Goal: Complete application form: Complete application form

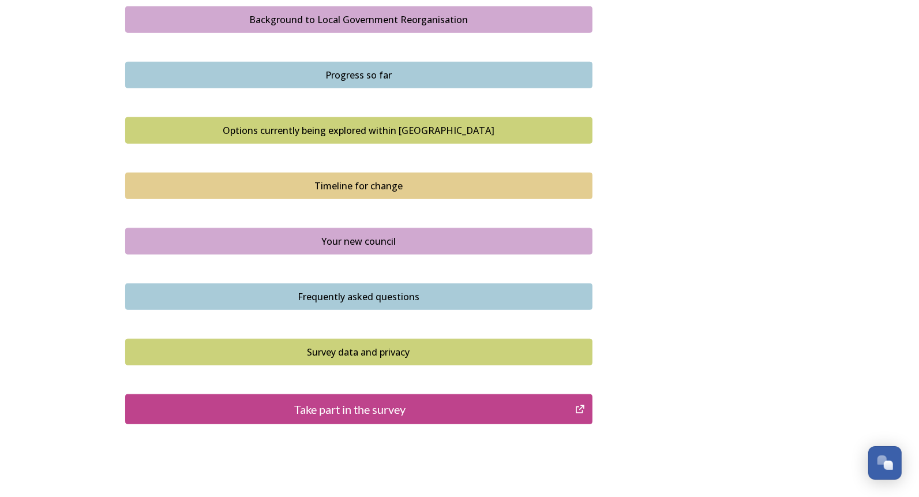
scroll to position [692, 0]
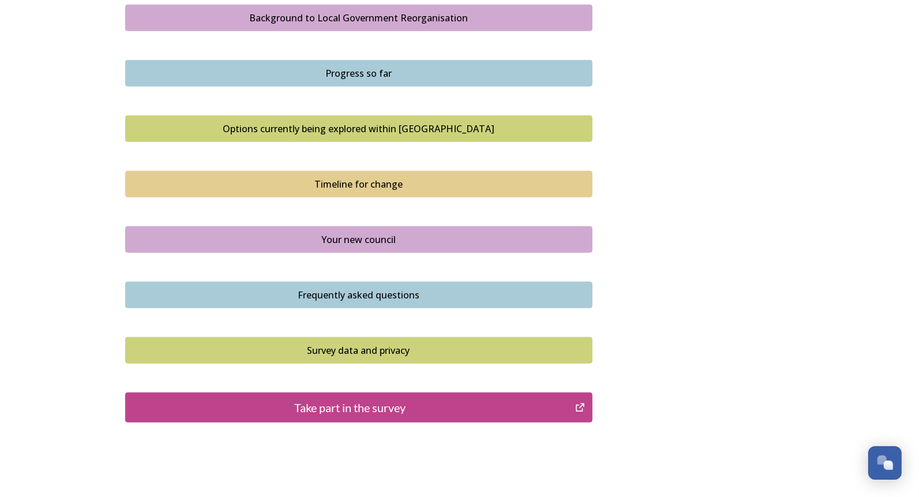
click at [349, 236] on div "Your new council" at bounding box center [358, 239] width 454 height 14
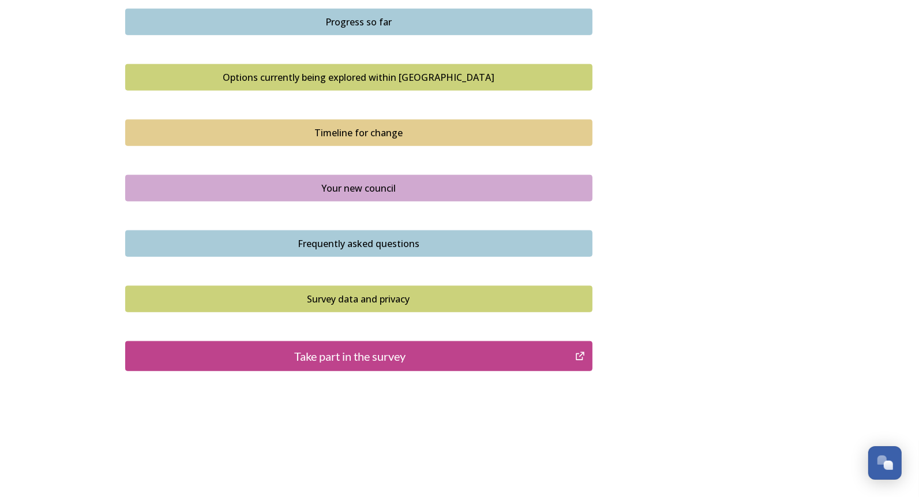
scroll to position [744, 0]
click at [389, 352] on div "Take part in the survey" at bounding box center [350, 355] width 438 height 17
click at [357, 353] on div "Take part in the survey" at bounding box center [350, 355] width 438 height 17
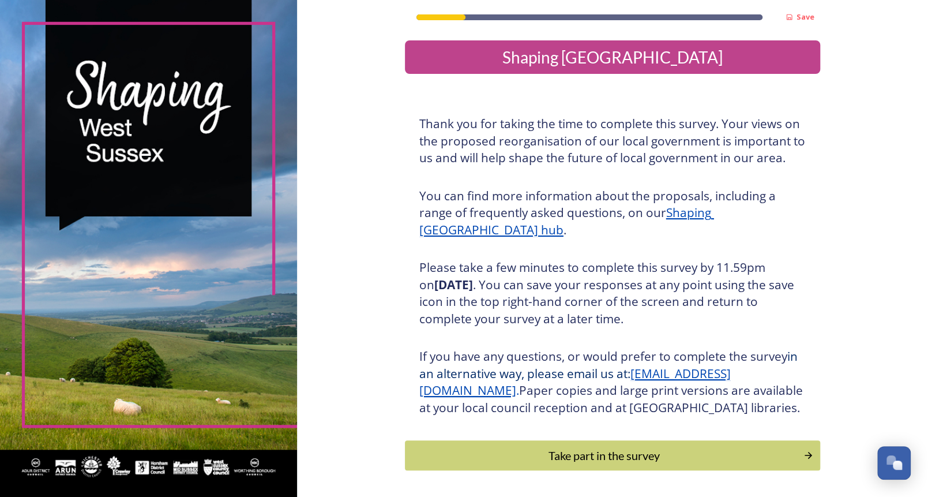
scroll to position [58, 0]
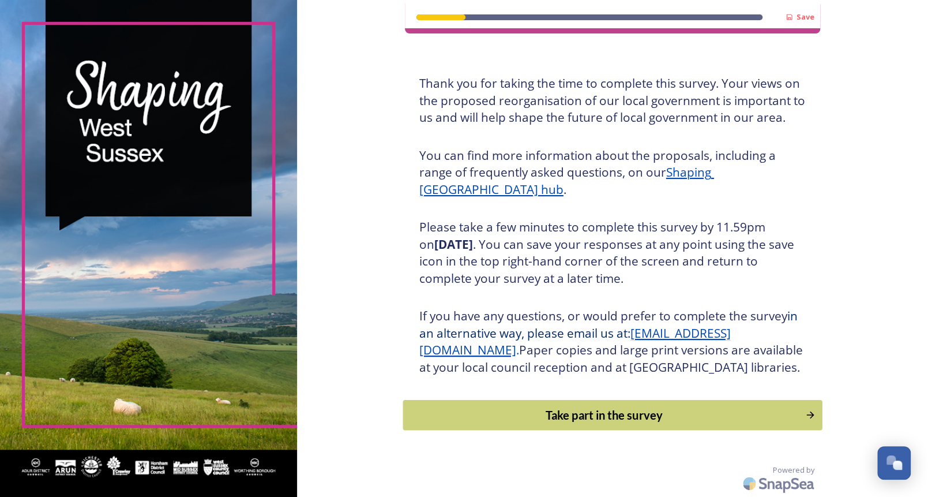
click at [641, 413] on div "Take part in the survey" at bounding box center [604, 414] width 390 height 17
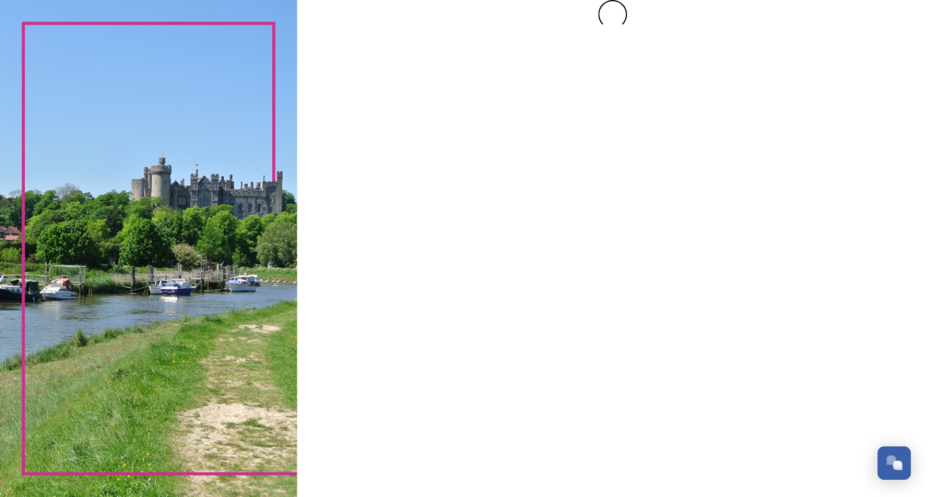
scroll to position [0, 0]
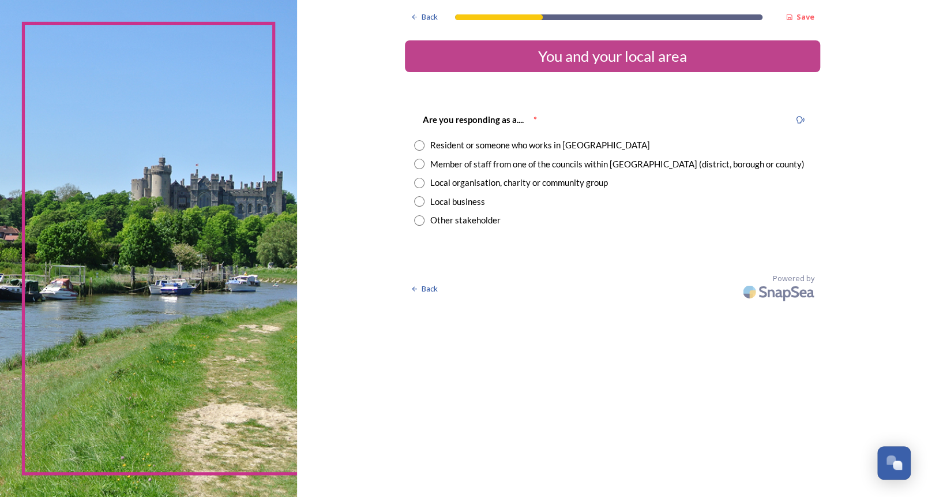
click at [419, 161] on input "radio" at bounding box center [419, 164] width 10 height 10
radio input "true"
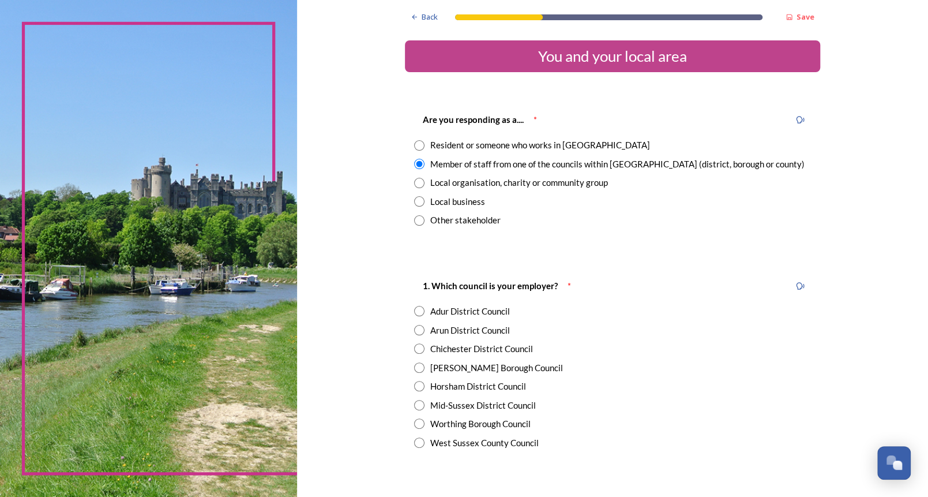
click at [414, 327] on input "radio" at bounding box center [419, 330] width 10 height 10
radio input "true"
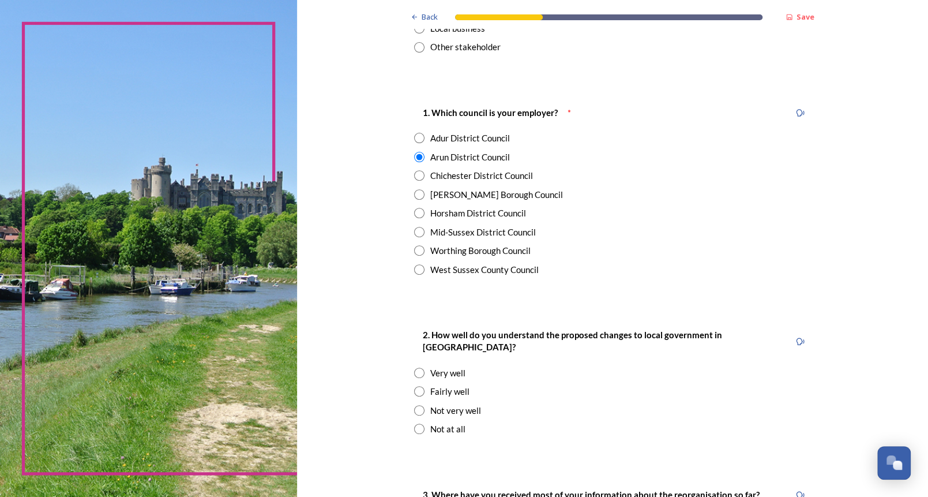
scroll to position [231, 0]
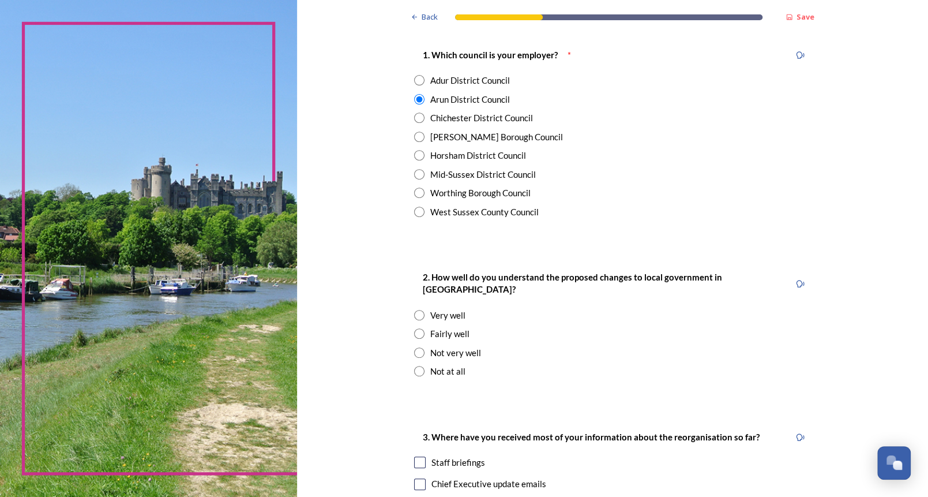
click at [414, 347] on input "radio" at bounding box center [419, 352] width 10 height 10
radio input "true"
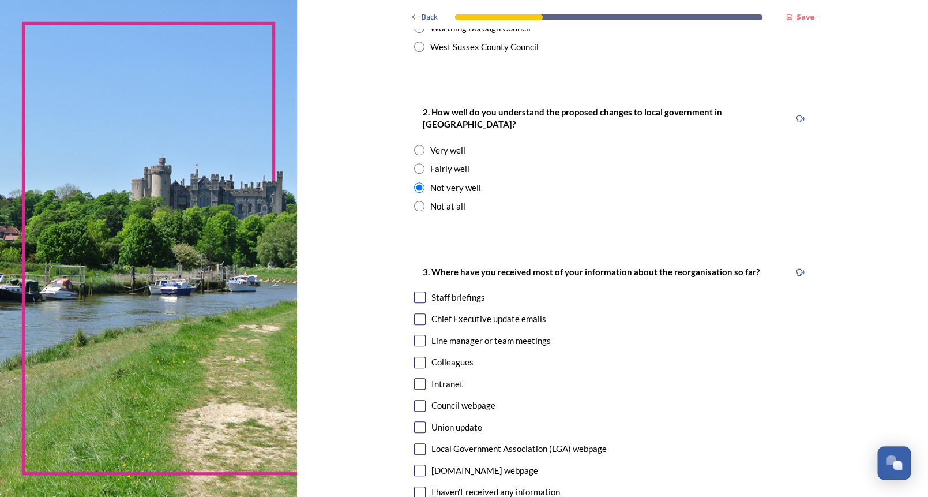
scroll to position [404, 0]
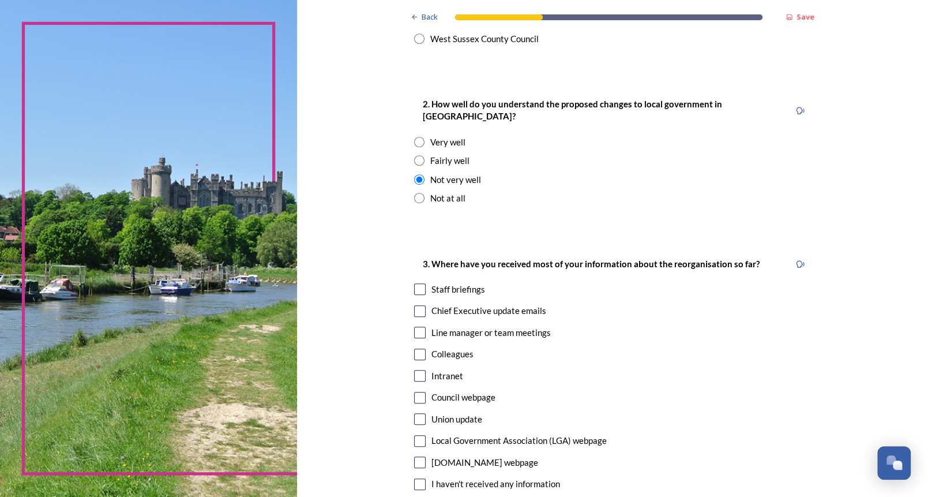
click at [414, 305] on input "checkbox" at bounding box center [420, 311] width 12 height 12
checkbox input "true"
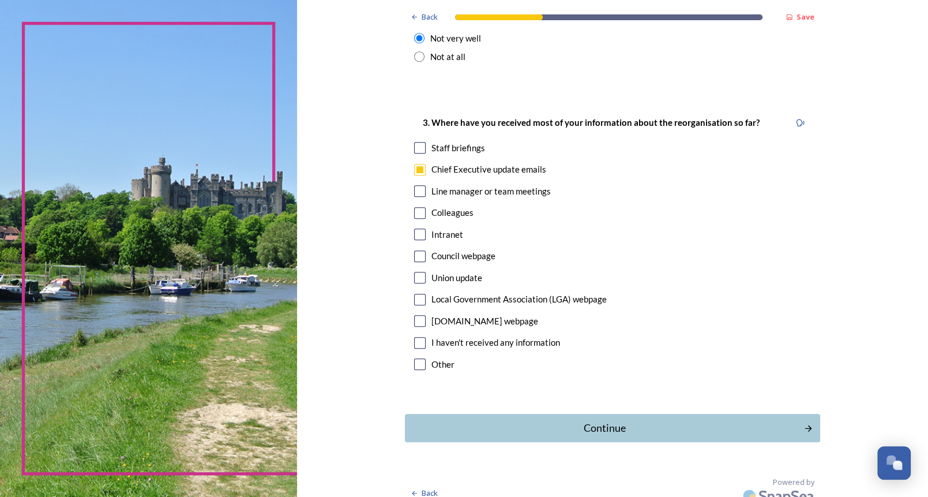
drag, startPoint x: 617, startPoint y: 412, endPoint x: 637, endPoint y: 381, distance: 37.1
click at [617, 420] on div "Continue" at bounding box center [604, 428] width 387 height 16
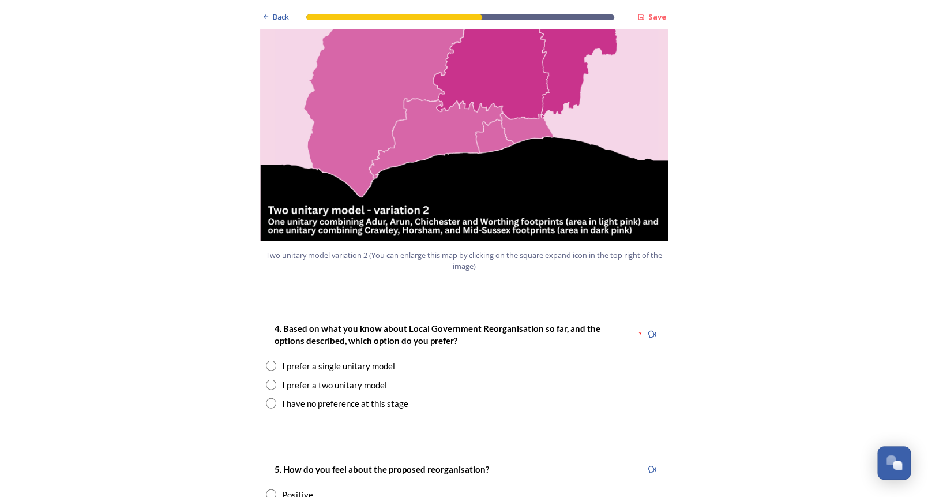
scroll to position [1326, 0]
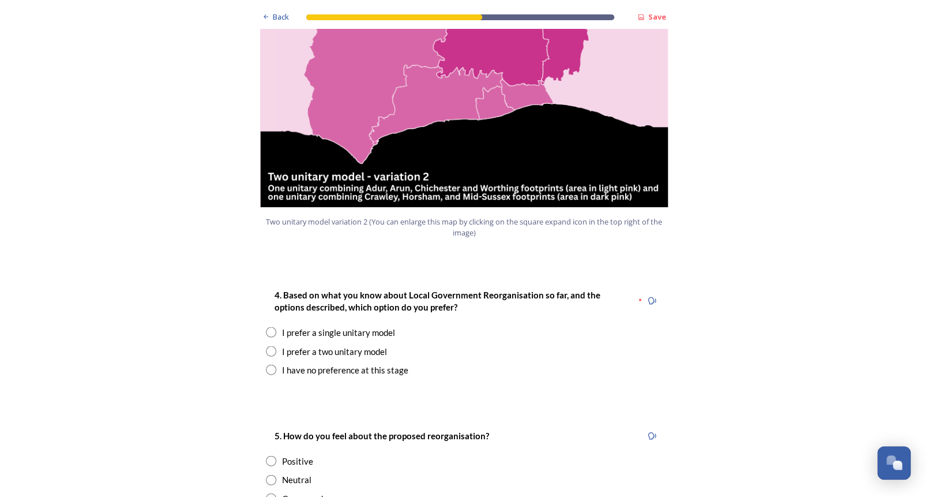
click at [266, 345] on input "radio" at bounding box center [271, 350] width 10 height 10
radio input "true"
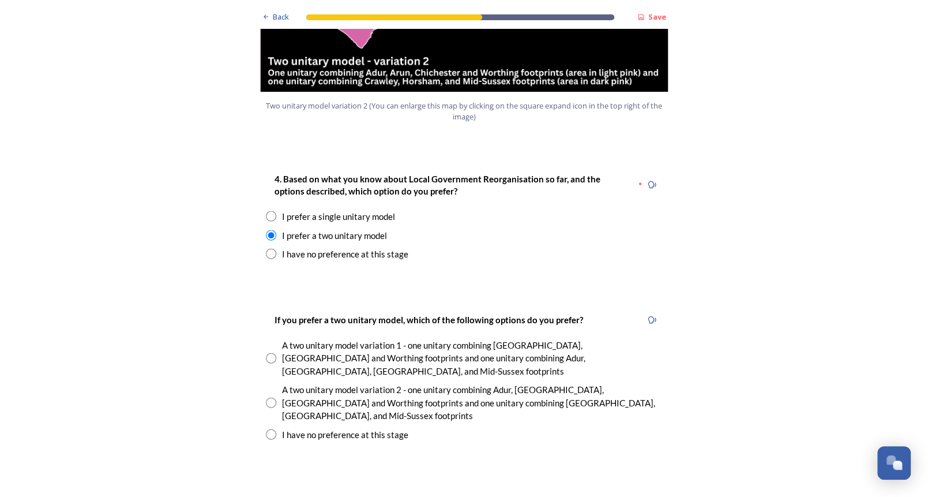
scroll to position [1499, 0]
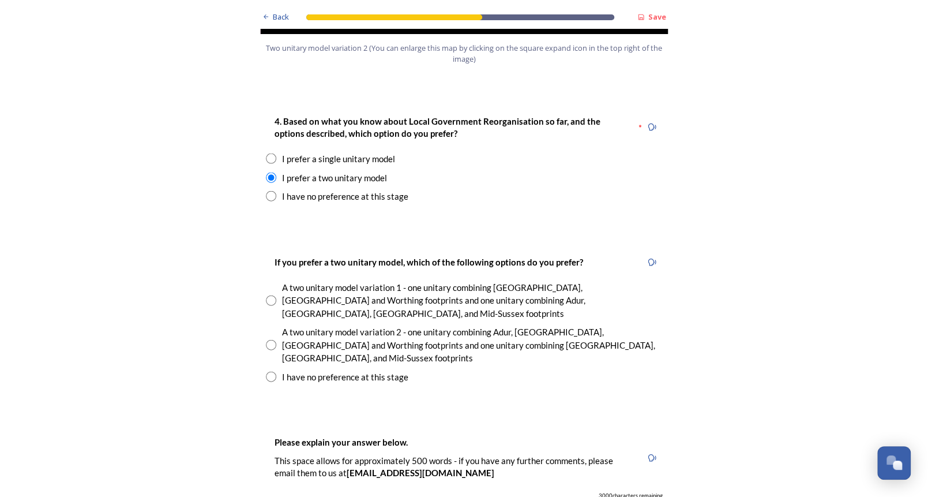
click at [266, 295] on input "radio" at bounding box center [271, 300] width 10 height 10
radio input "true"
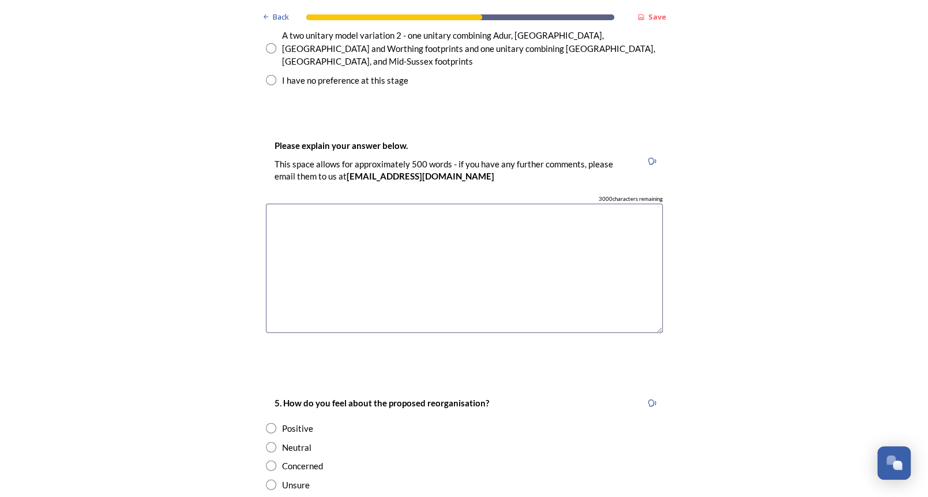
scroll to position [1903, 0]
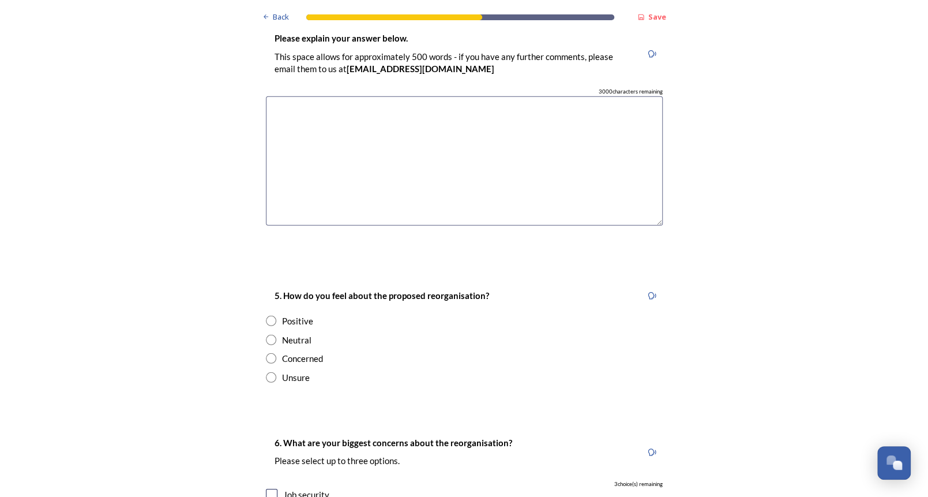
click at [266, 353] on input "radio" at bounding box center [271, 358] width 10 height 10
radio input "true"
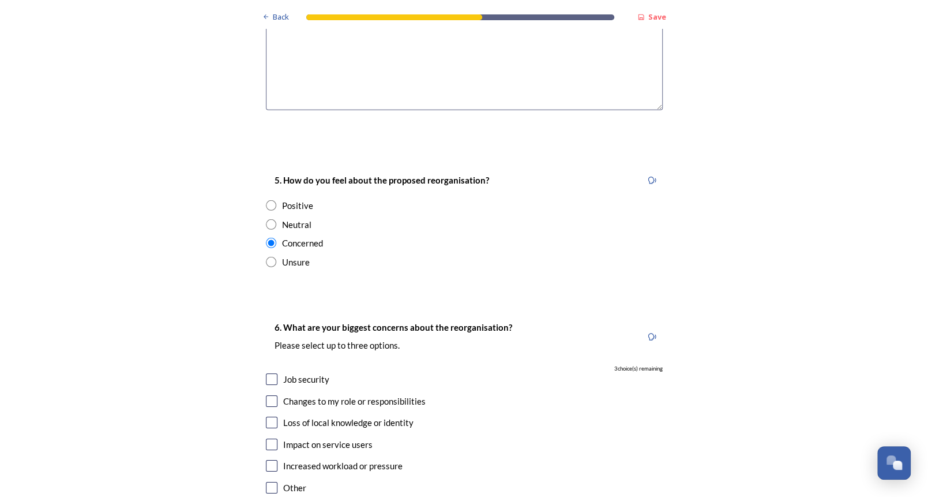
scroll to position [2076, 0]
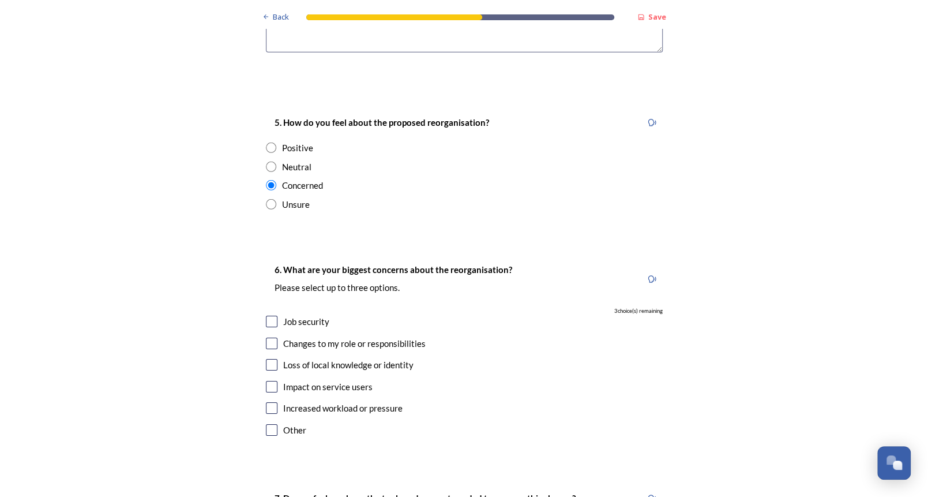
click at [267, 315] on input "checkbox" at bounding box center [272, 321] width 12 height 12
checkbox input "true"
click at [266, 337] on input "checkbox" at bounding box center [272, 343] width 12 height 12
checkbox input "true"
click at [266, 381] on input "checkbox" at bounding box center [272, 387] width 12 height 12
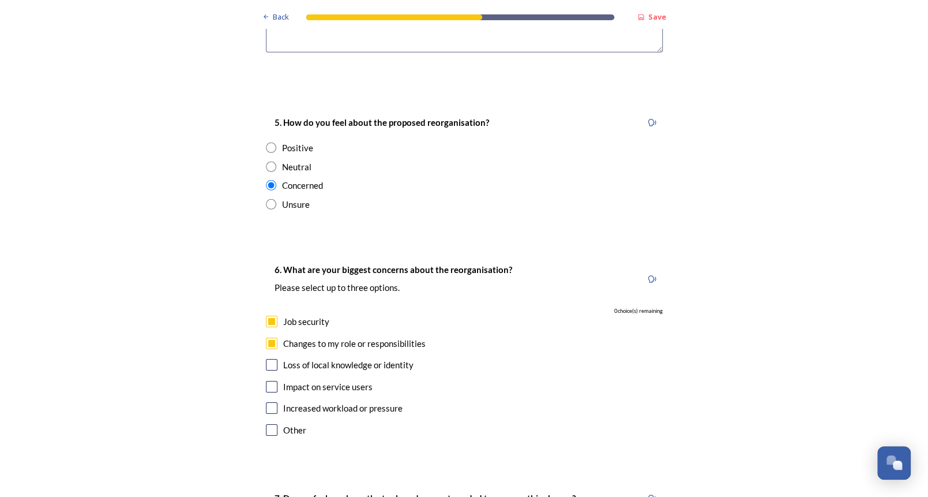
checkbox input "true"
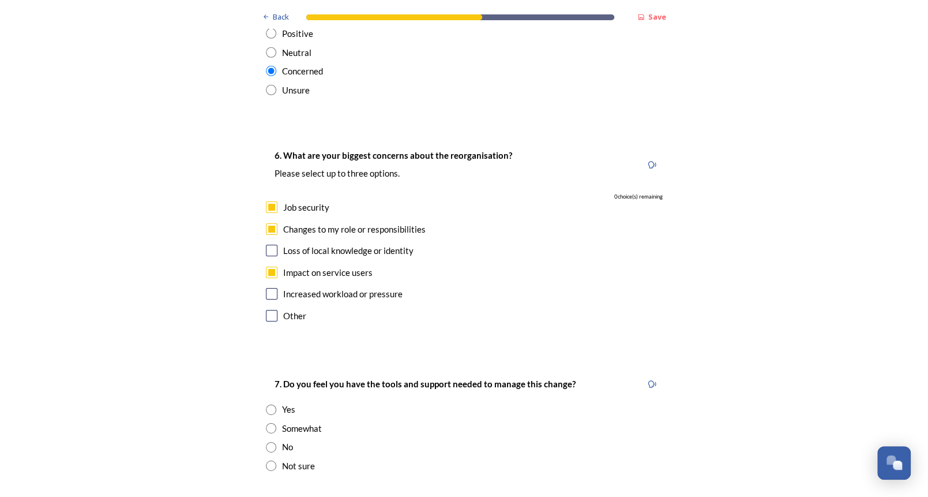
scroll to position [2191, 0]
click at [266, 422] on input "radio" at bounding box center [271, 427] width 10 height 10
radio input "true"
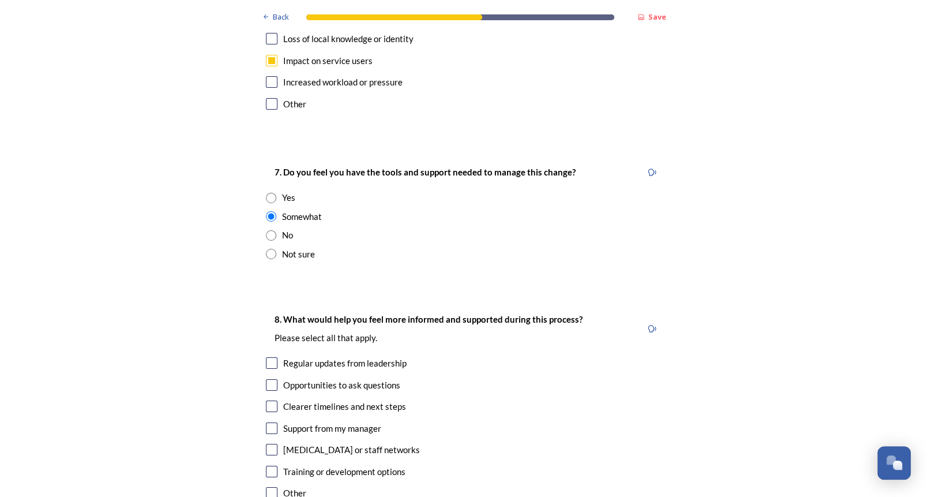
scroll to position [2422, 0]
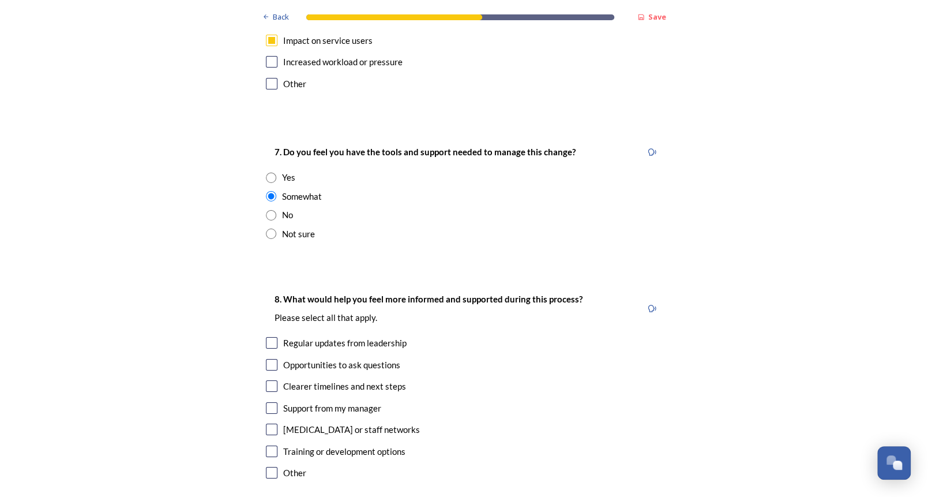
click at [266, 337] on input "checkbox" at bounding box center [272, 343] width 12 height 12
checkbox input "true"
click at [268, 380] on input "checkbox" at bounding box center [272, 386] width 12 height 12
checkbox input "true"
click at [268, 423] on input "checkbox" at bounding box center [272, 429] width 12 height 12
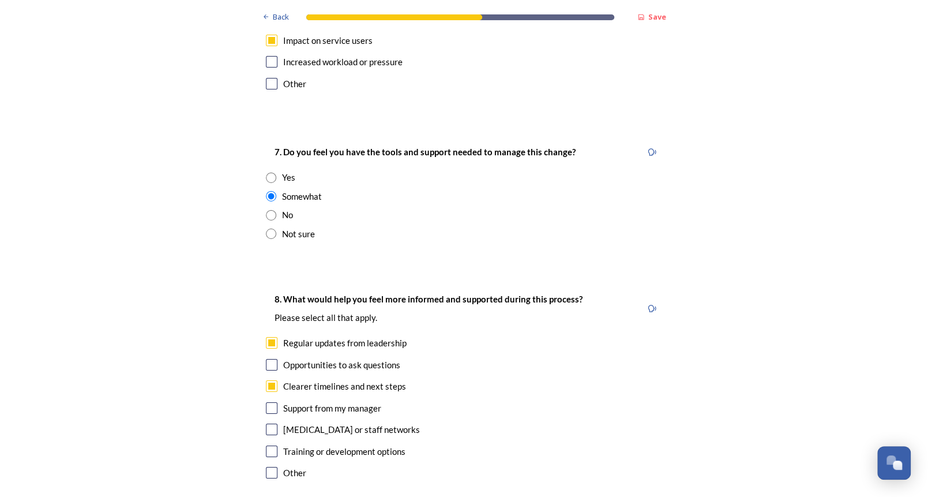
checkbox input "true"
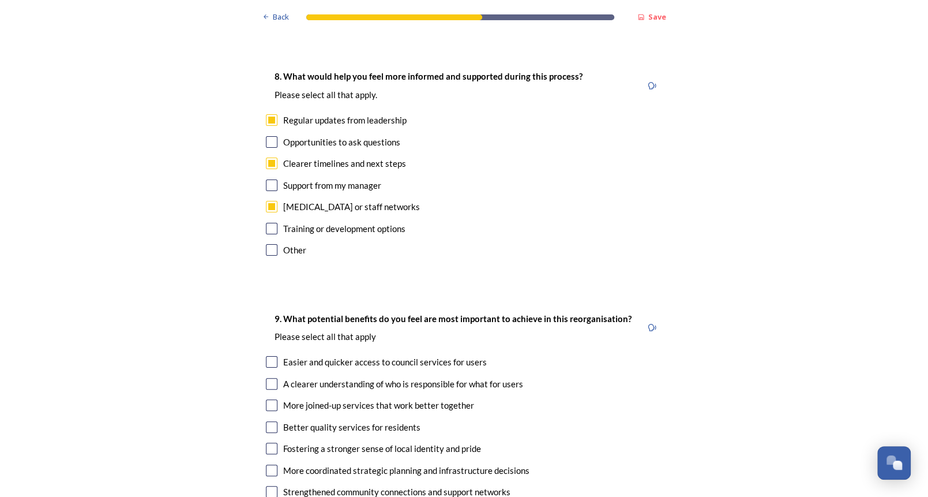
scroll to position [2653, 0]
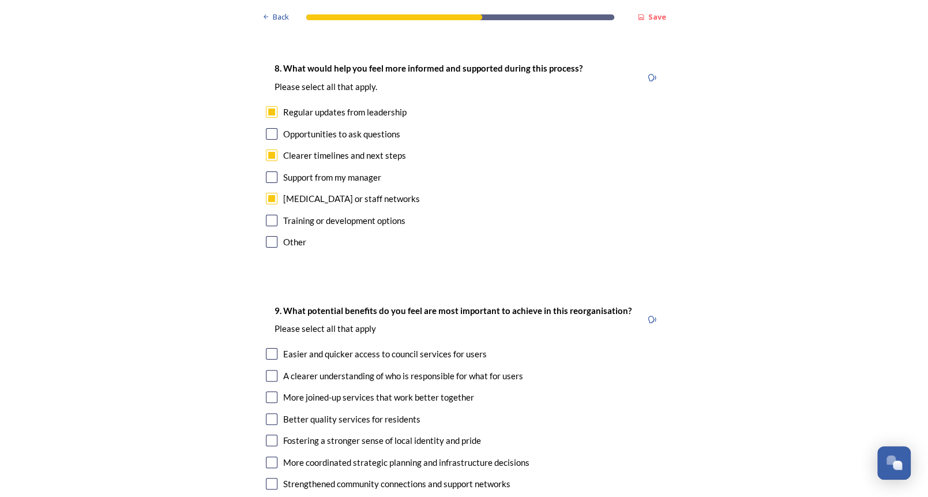
click at [267, 370] on input "checkbox" at bounding box center [272, 376] width 12 height 12
checkbox input "true"
click at [266, 391] on input "checkbox" at bounding box center [272, 397] width 12 height 12
checkbox input "true"
click at [266, 413] on input "checkbox" at bounding box center [272, 419] width 12 height 12
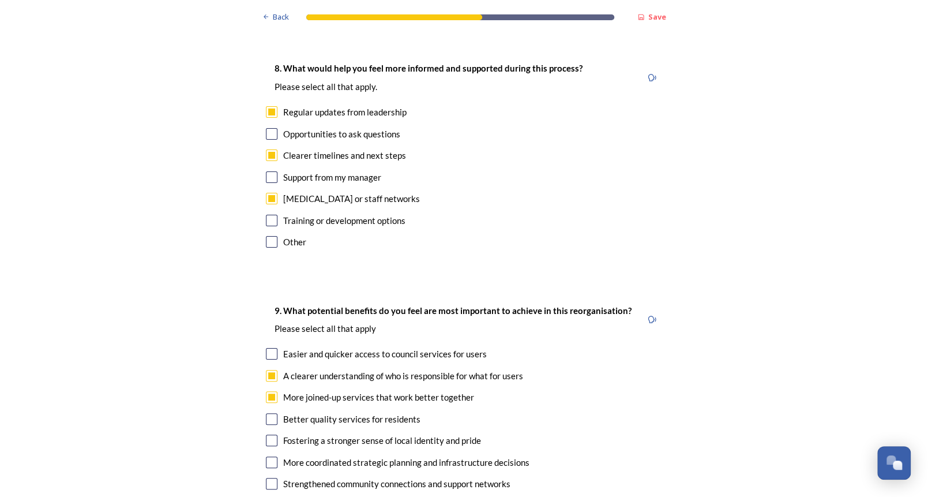
checkbox input "true"
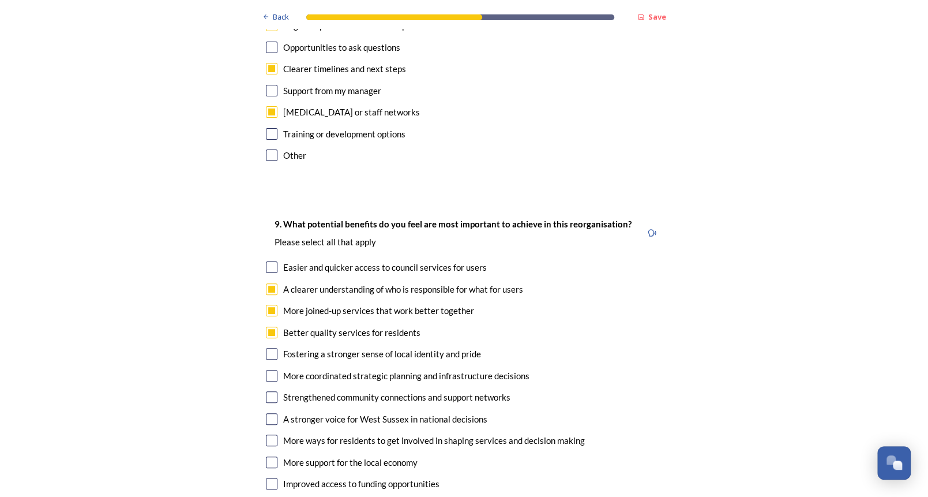
scroll to position [2768, 0]
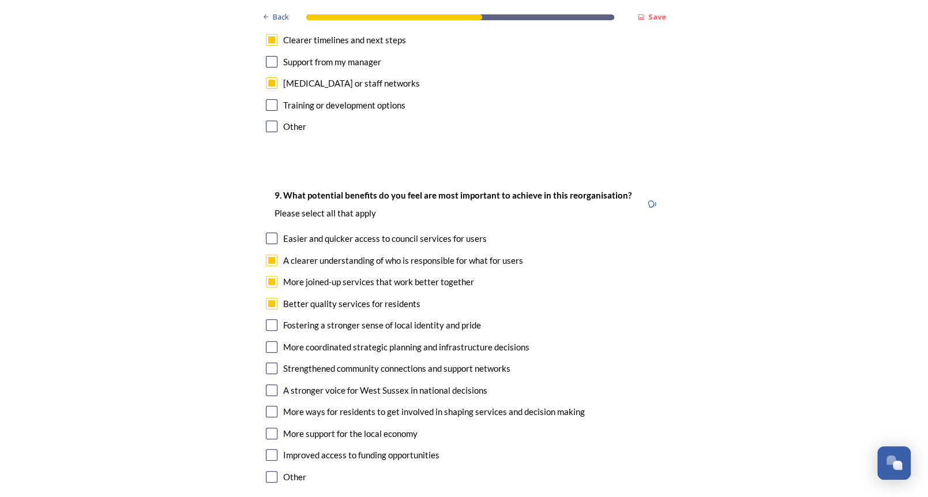
click at [266, 449] on input "checkbox" at bounding box center [272, 455] width 12 height 12
checkbox input "true"
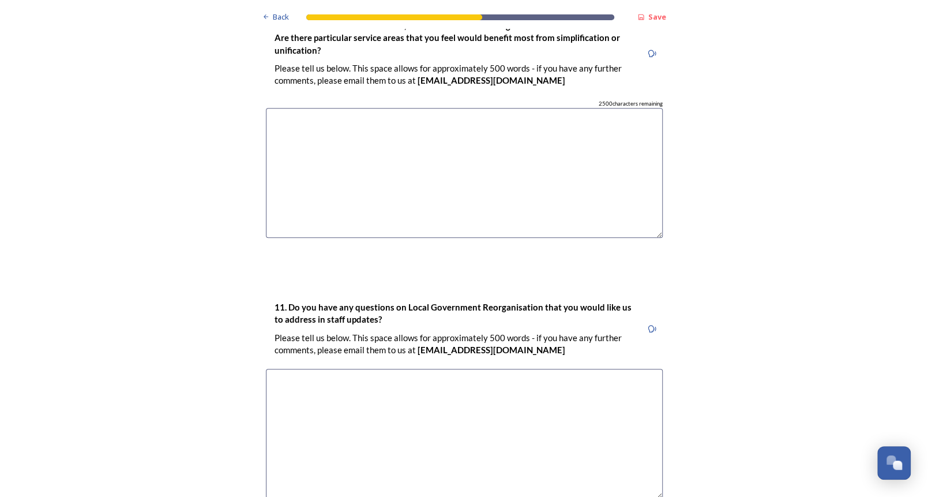
scroll to position [3375, 0]
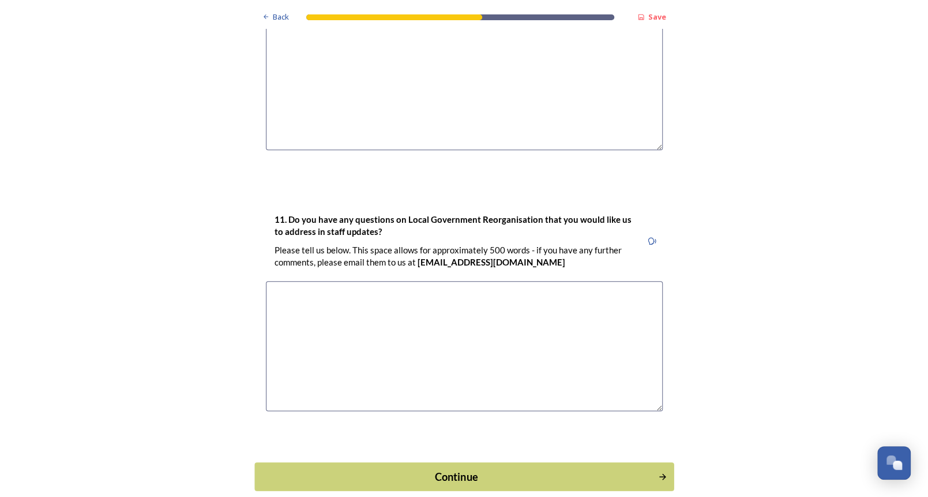
click at [427, 468] on div "Continue" at bounding box center [456, 476] width 390 height 16
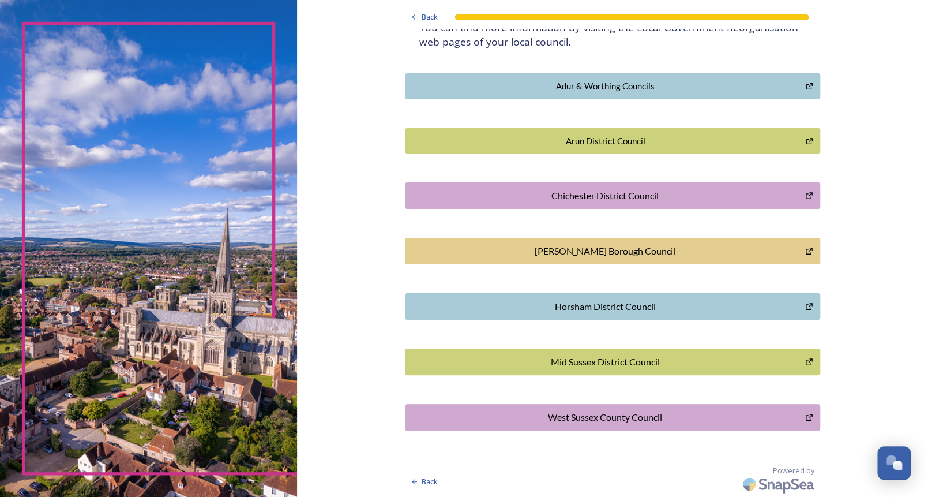
scroll to position [130, 0]
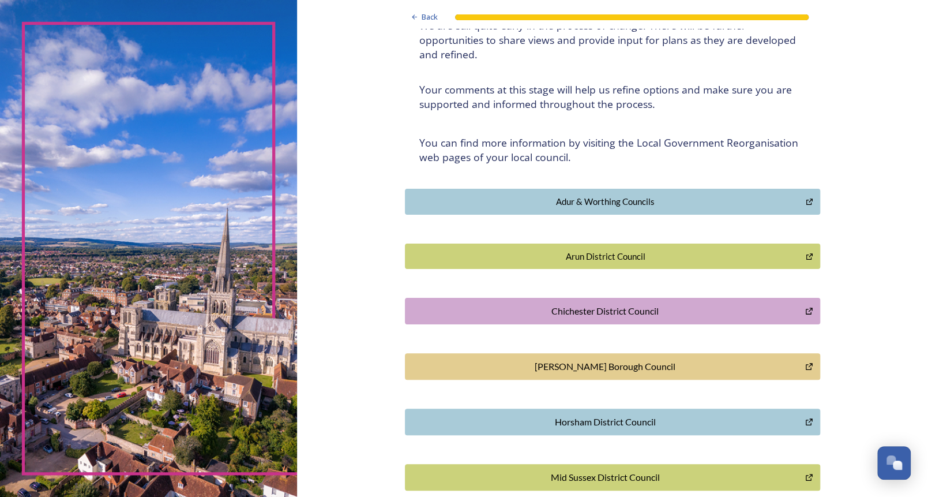
click at [582, 253] on div "Arun District Council" at bounding box center [605, 256] width 389 height 13
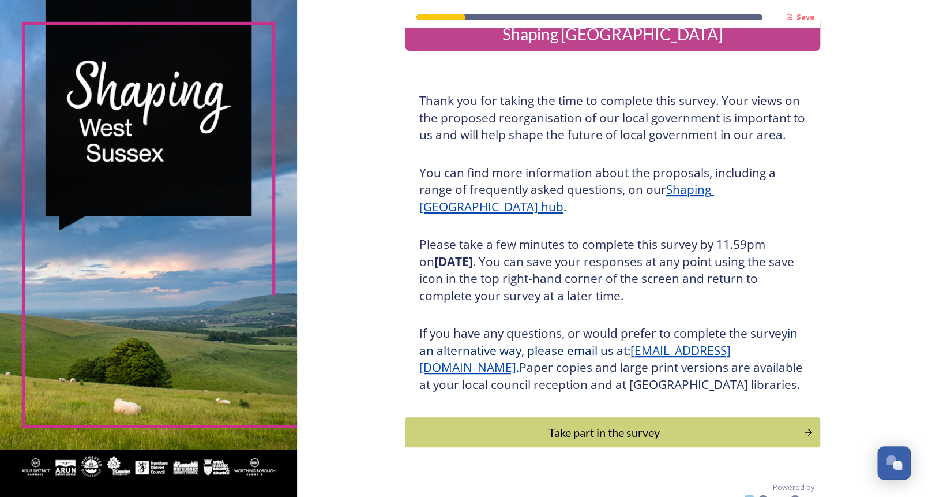
scroll to position [58, 0]
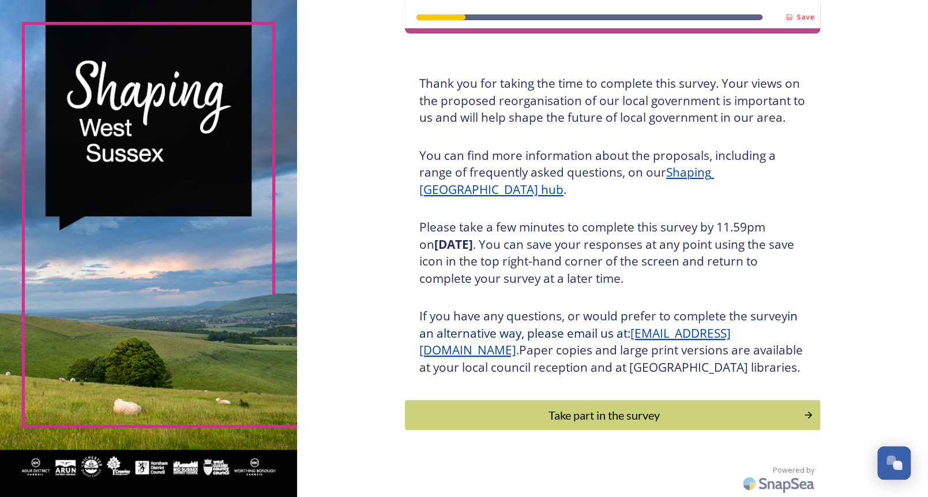
click at [565, 406] on div "Take part in the survey" at bounding box center [604, 414] width 386 height 17
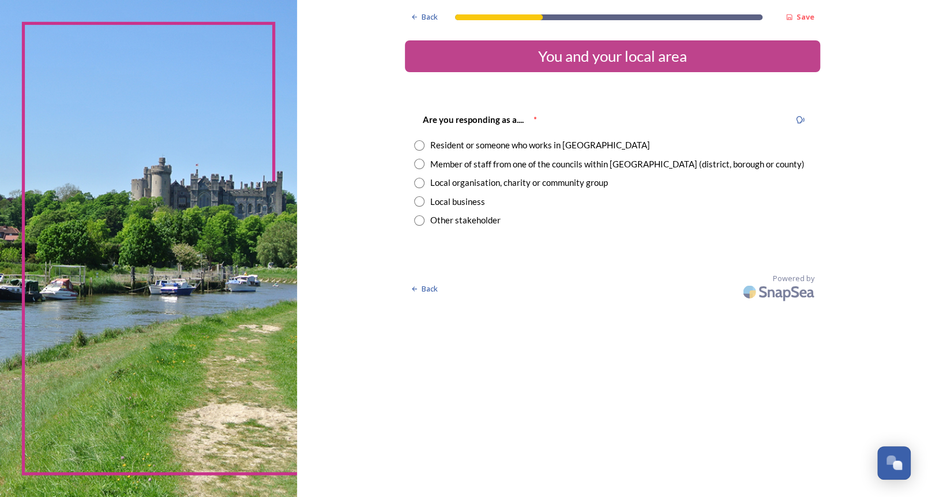
click at [419, 142] on input "radio" at bounding box center [419, 145] width 10 height 10
radio input "true"
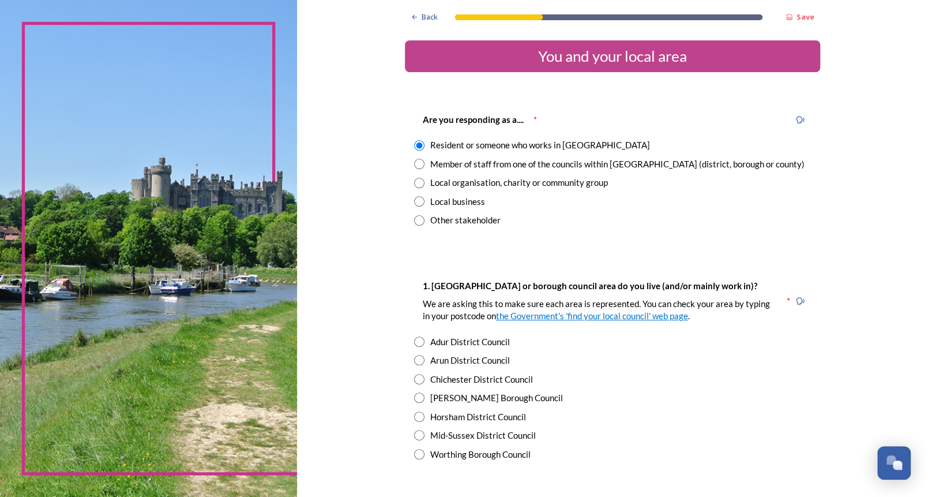
click at [414, 358] on input "radio" at bounding box center [419, 360] width 10 height 10
radio input "true"
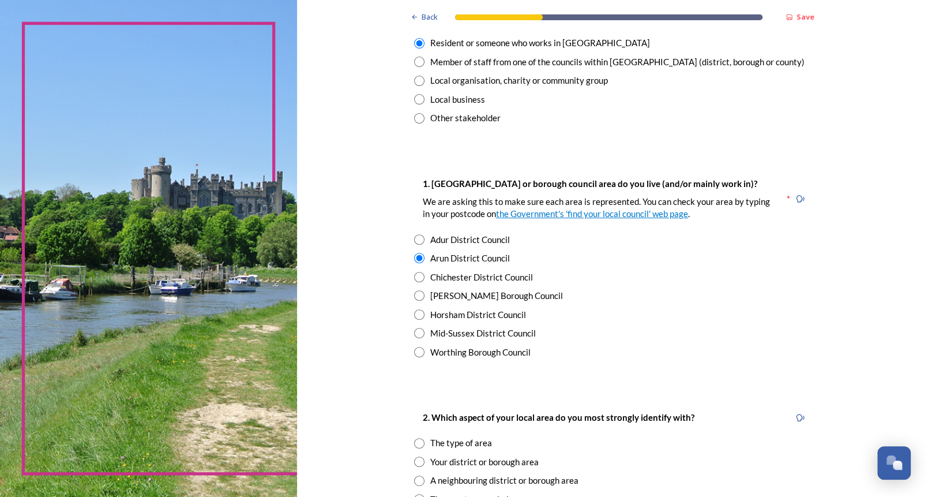
scroll to position [231, 0]
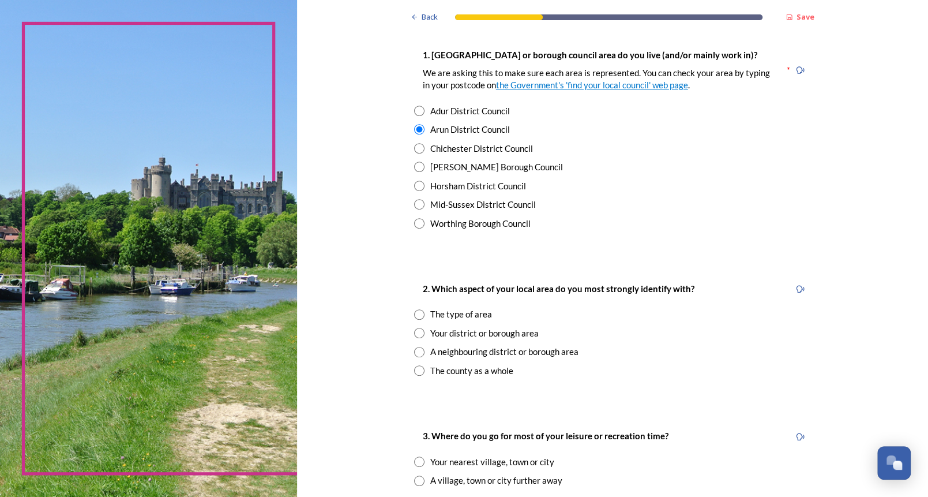
click at [416, 331] on input "radio" at bounding box center [419, 333] width 10 height 10
radio input "true"
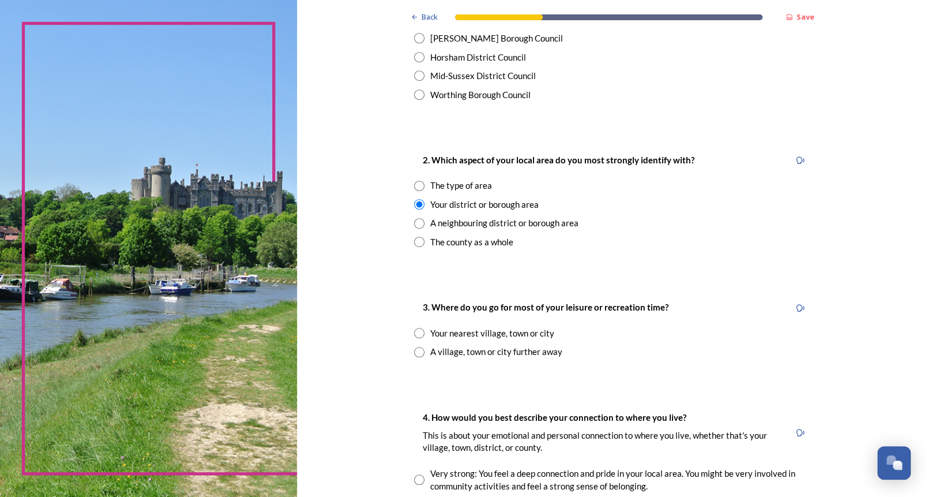
scroll to position [404, 0]
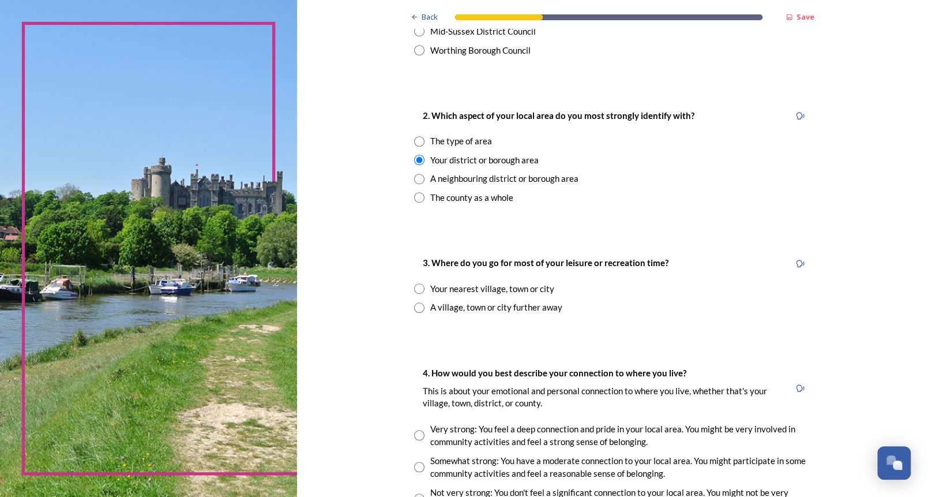
click at [414, 285] on input "radio" at bounding box center [419, 288] width 10 height 10
radio input "true"
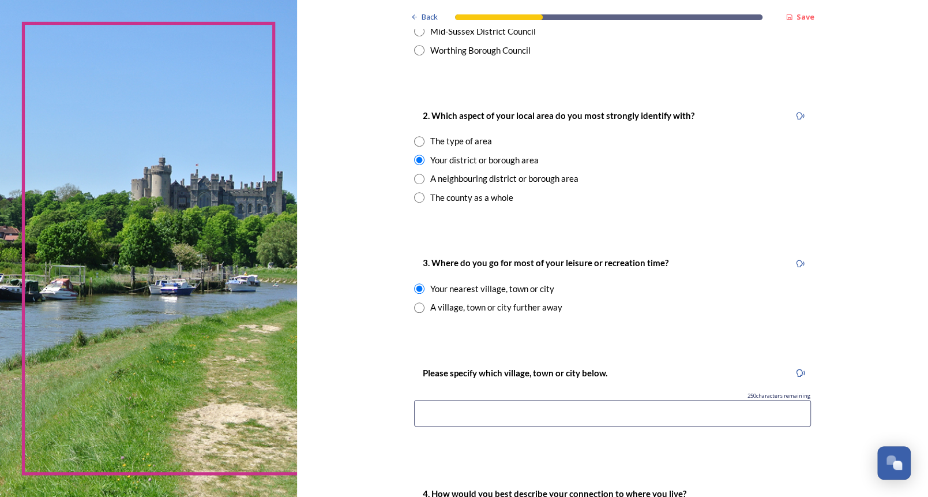
click at [414, 303] on input "radio" at bounding box center [419, 307] width 10 height 10
radio input "true"
click at [414, 284] on input "radio" at bounding box center [419, 288] width 10 height 10
radio input "true"
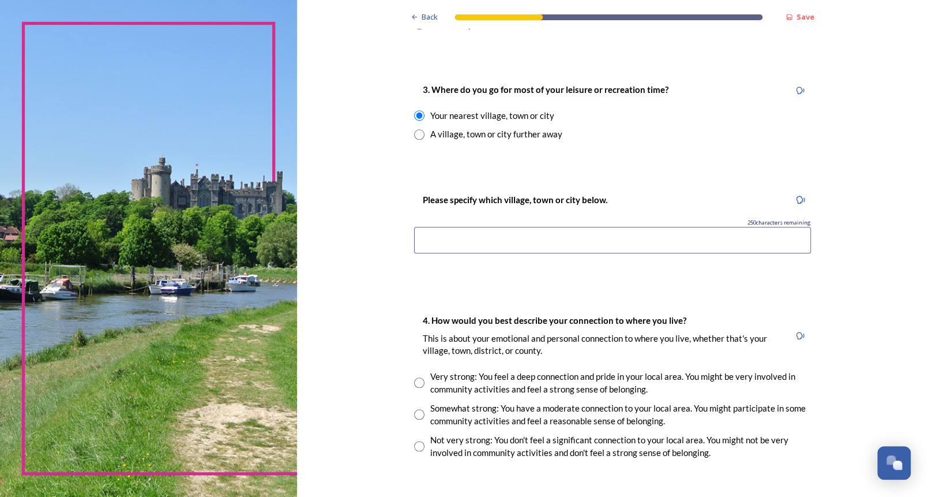
scroll to position [634, 0]
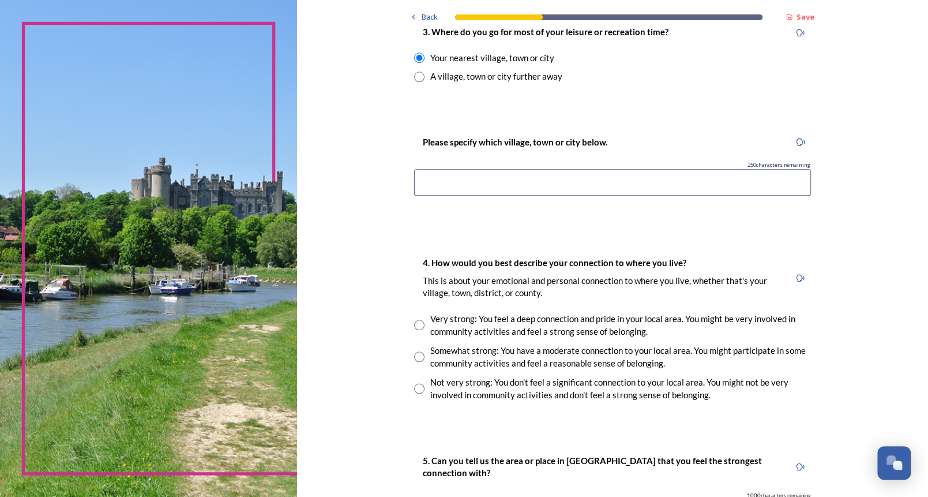
click at [414, 322] on input "radio" at bounding box center [419, 324] width 10 height 10
radio input "true"
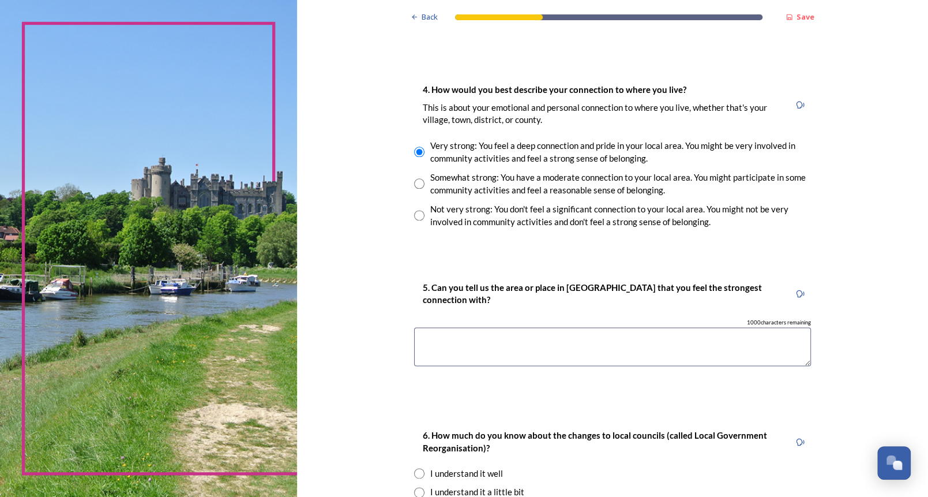
scroll to position [980, 0]
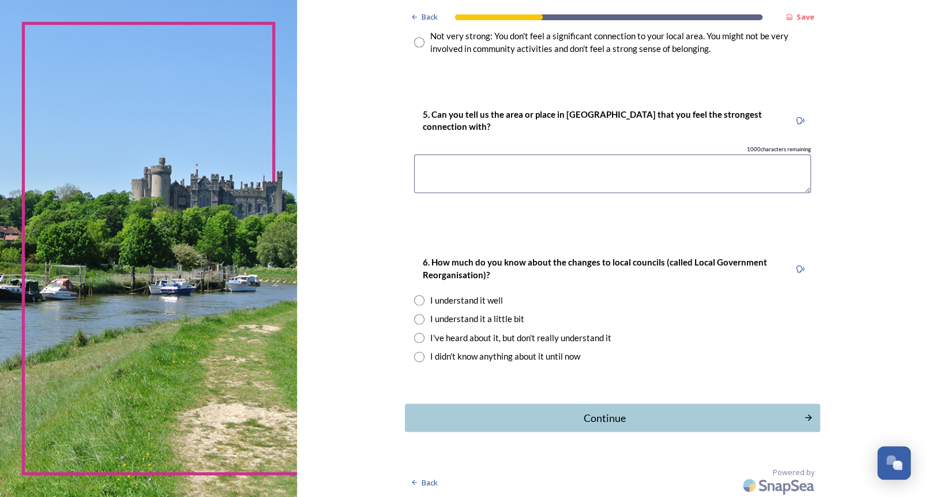
click at [414, 316] on input "radio" at bounding box center [419, 319] width 10 height 10
radio input "true"
click at [653, 408] on div "Continue" at bounding box center [604, 416] width 390 height 16
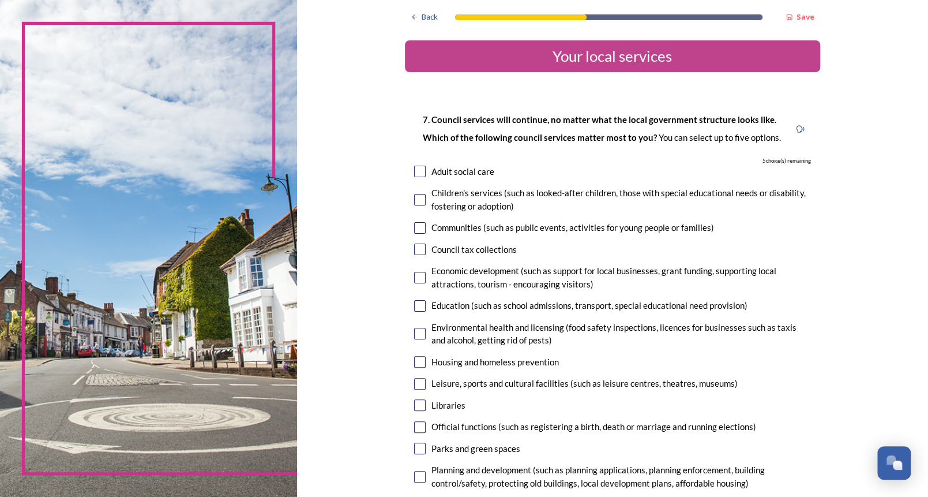
click at [414, 168] on input "checkbox" at bounding box center [420, 172] width 12 height 12
checkbox input "true"
click at [414, 226] on input "checkbox" at bounding box center [420, 228] width 12 height 12
checkbox input "true"
click at [414, 250] on input "checkbox" at bounding box center [420, 249] width 12 height 12
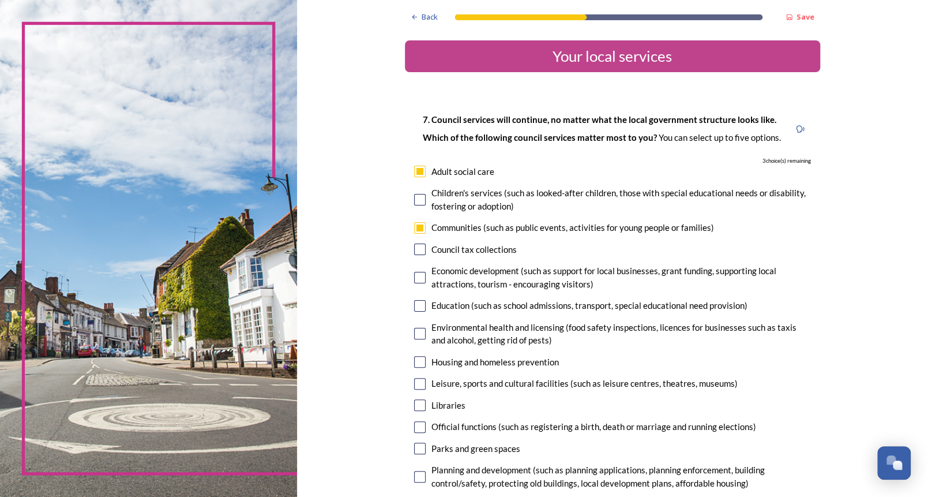
checkbox input "true"
click at [414, 278] on input "checkbox" at bounding box center [420, 278] width 12 height 12
checkbox input "true"
click at [414, 308] on input "checkbox" at bounding box center [420, 306] width 12 height 12
checkbox input "true"
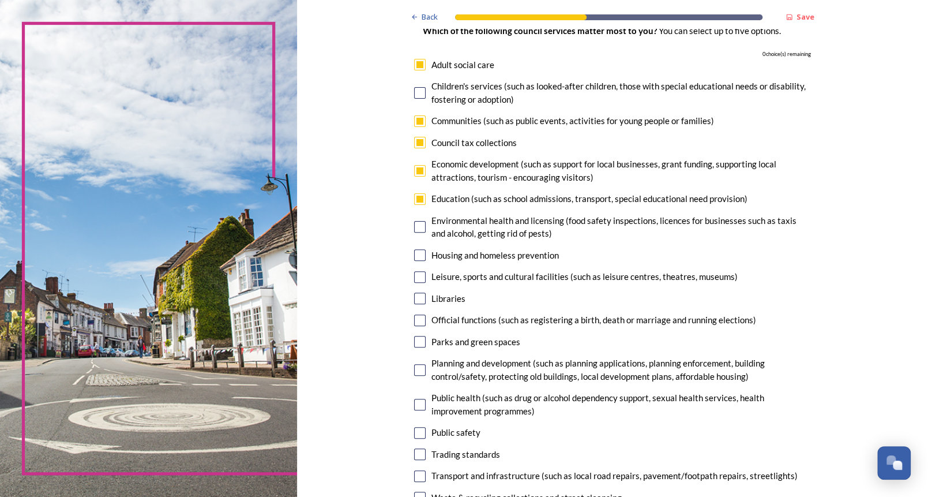
scroll to position [115, 0]
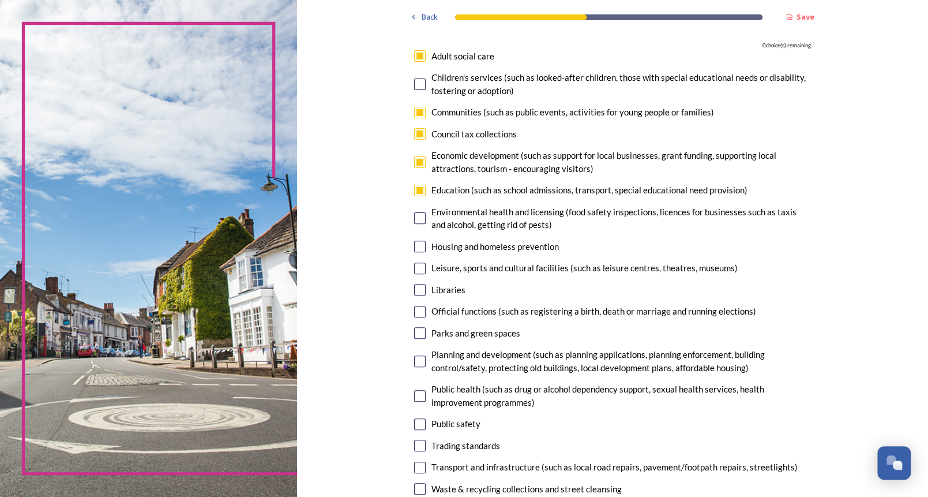
click at [414, 267] on input "checkbox" at bounding box center [420, 268] width 12 height 12
checkbox input "false"
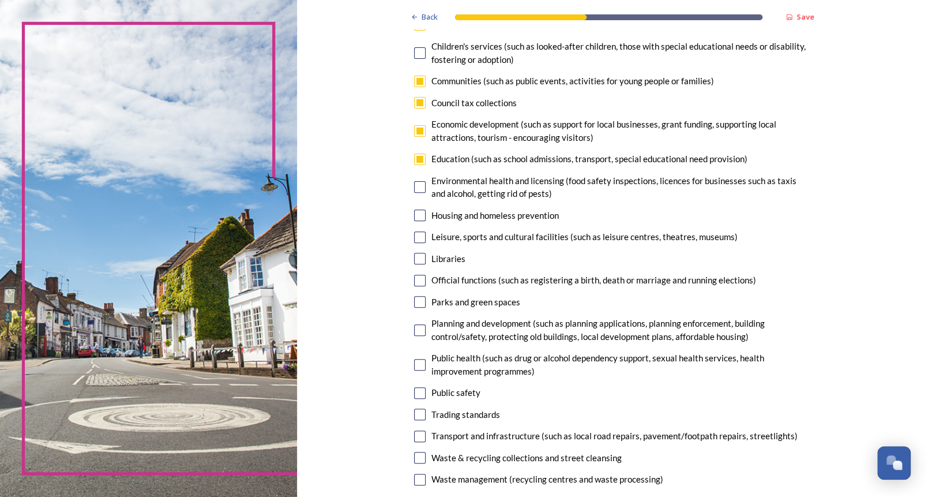
scroll to position [173, 0]
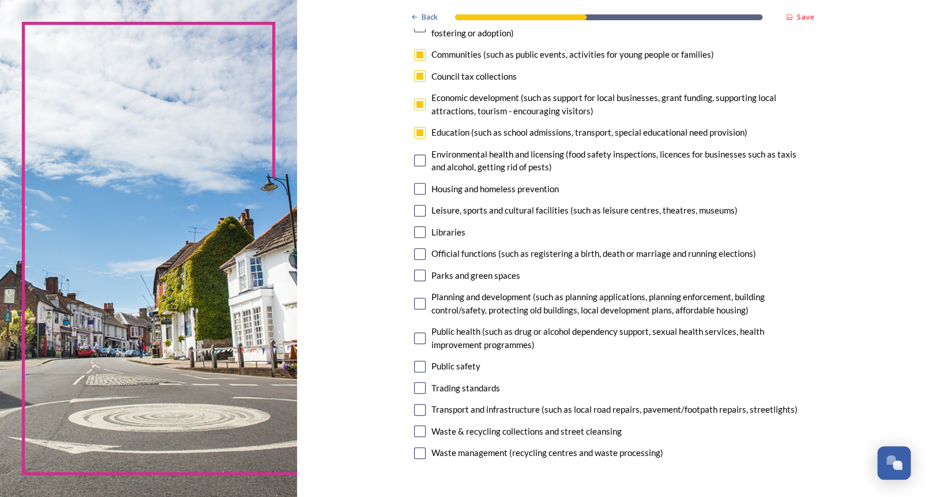
click at [414, 428] on input "checkbox" at bounding box center [420, 431] width 12 height 12
click at [419, 428] on input "checkbox" at bounding box center [420, 431] width 12 height 12
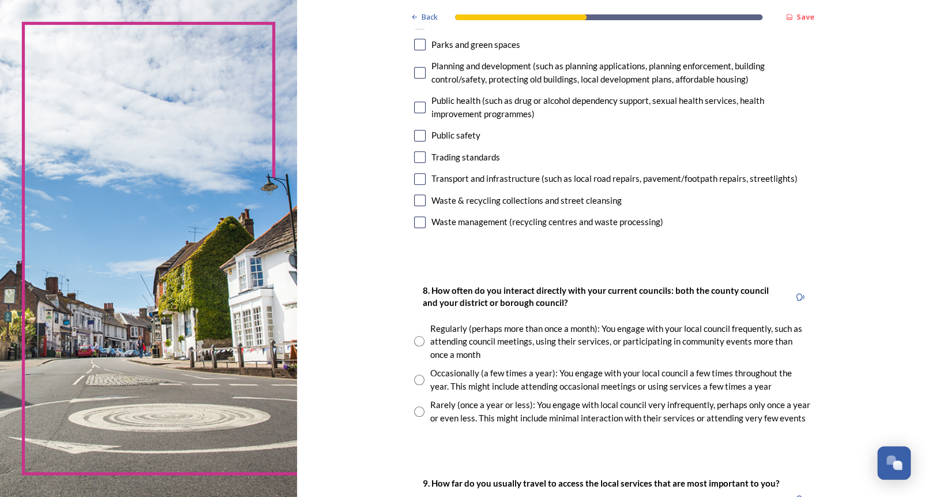
click at [414, 202] on input "checkbox" at bounding box center [420, 200] width 12 height 12
click at [414, 195] on input "checkbox" at bounding box center [420, 200] width 12 height 12
checkbox input "false"
click at [415, 375] on input "radio" at bounding box center [419, 379] width 10 height 10
radio input "true"
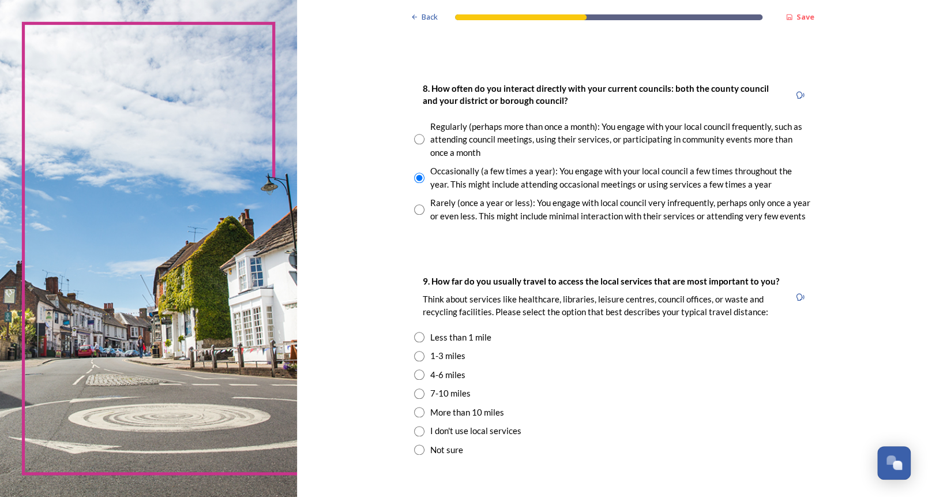
scroll to position [634, 0]
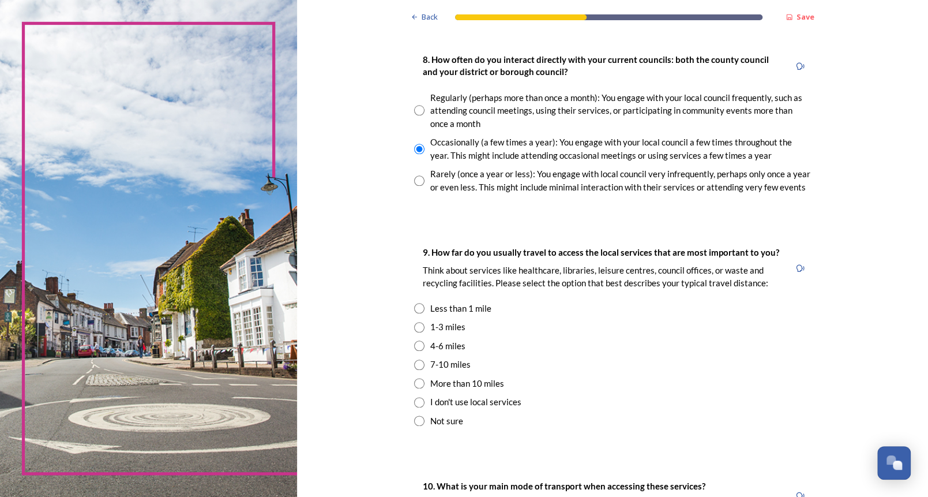
click at [415, 361] on input "radio" at bounding box center [419, 364] width 10 height 10
radio input "true"
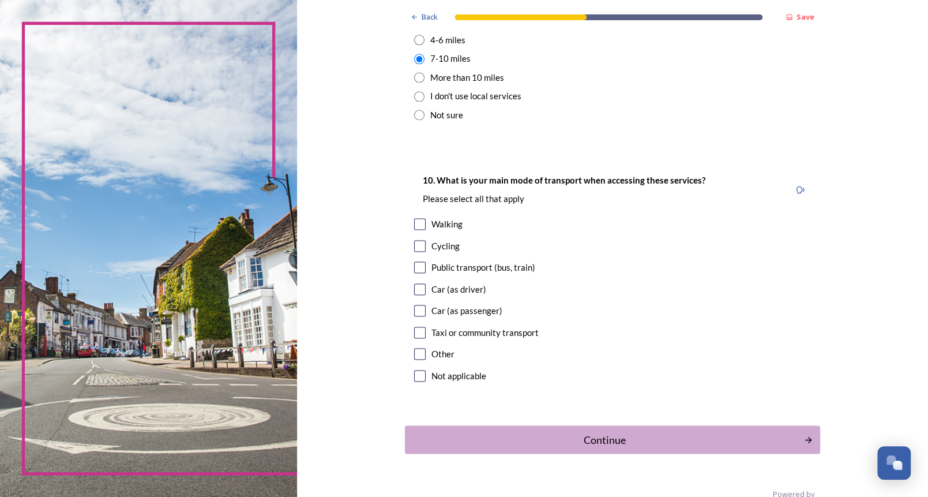
scroll to position [963, 0]
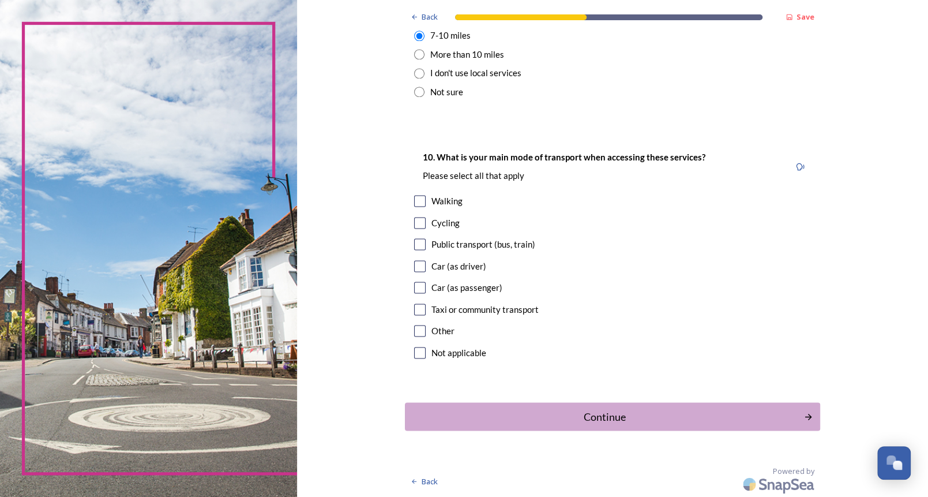
click at [414, 264] on input "checkbox" at bounding box center [420, 266] width 12 height 12
checkbox input "true"
click at [526, 413] on div "Continue" at bounding box center [604, 416] width 390 height 16
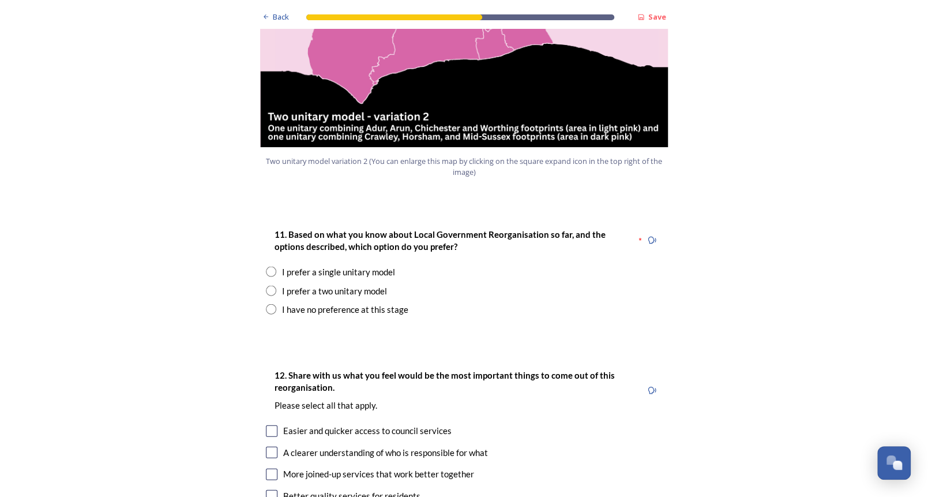
scroll to position [1384, 0]
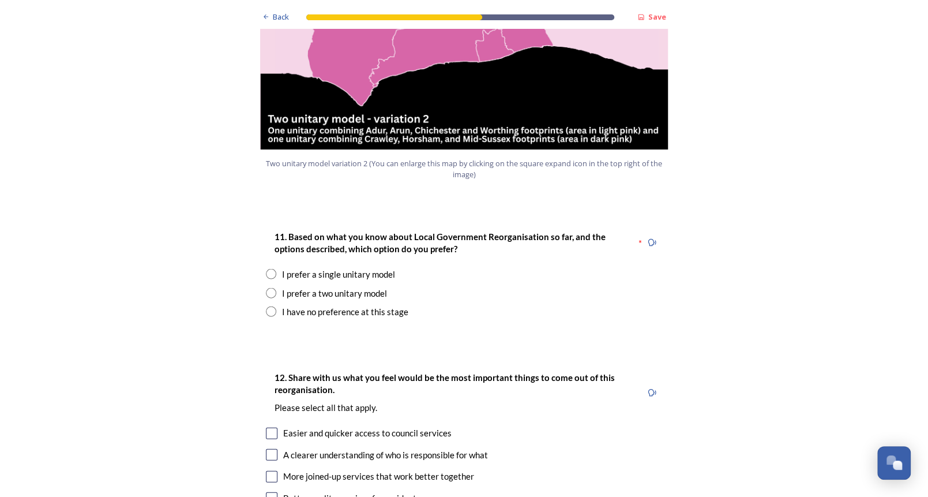
click at [266, 288] on input "radio" at bounding box center [271, 293] width 10 height 10
radio input "true"
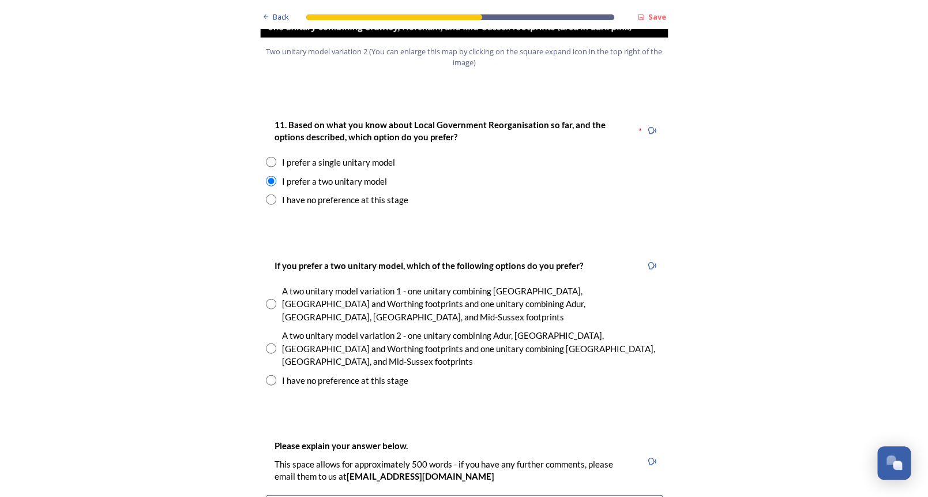
scroll to position [1499, 0]
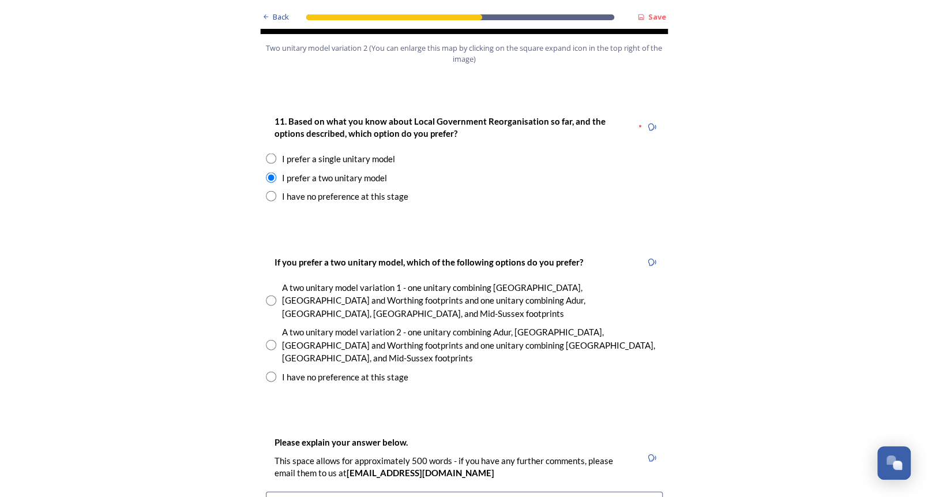
click at [266, 295] on input "radio" at bounding box center [271, 300] width 10 height 10
radio input "true"
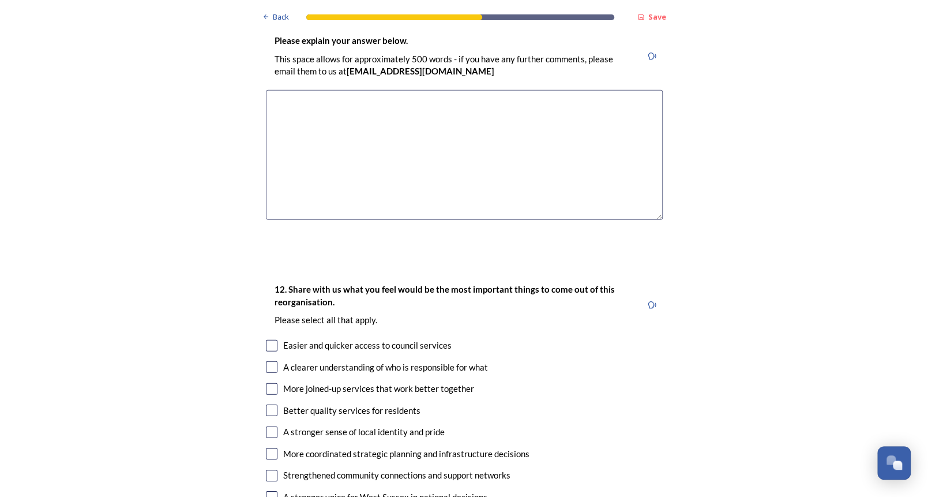
scroll to position [1903, 0]
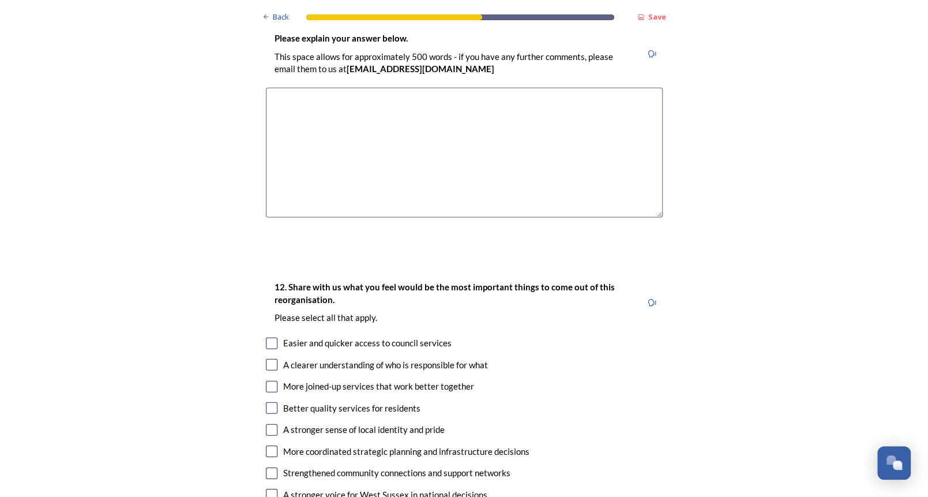
click at [266, 337] on input "checkbox" at bounding box center [272, 343] width 12 height 12
checkbox input "true"
click at [266, 359] on input "checkbox" at bounding box center [272, 365] width 12 height 12
checkbox input "true"
click at [266, 381] on input "checkbox" at bounding box center [272, 387] width 12 height 12
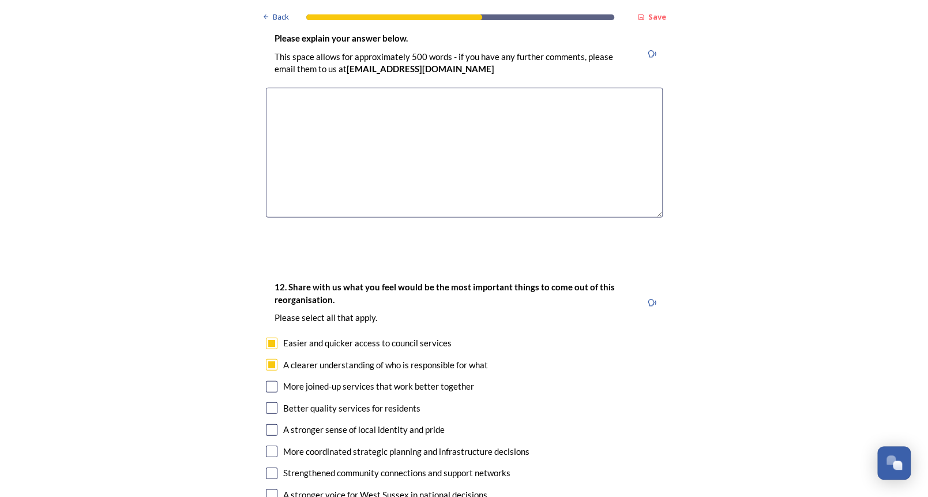
checkbox input "true"
click at [266, 402] on input "checkbox" at bounding box center [272, 408] width 12 height 12
checkbox input "true"
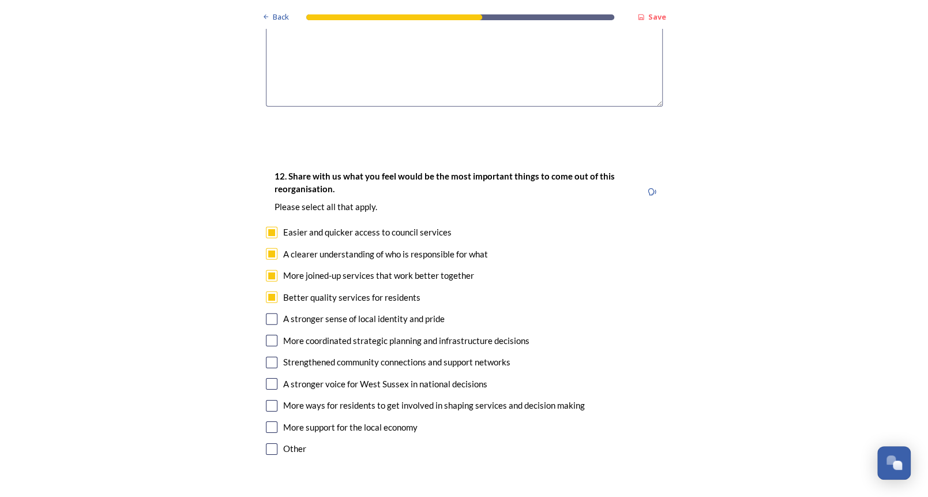
scroll to position [2018, 0]
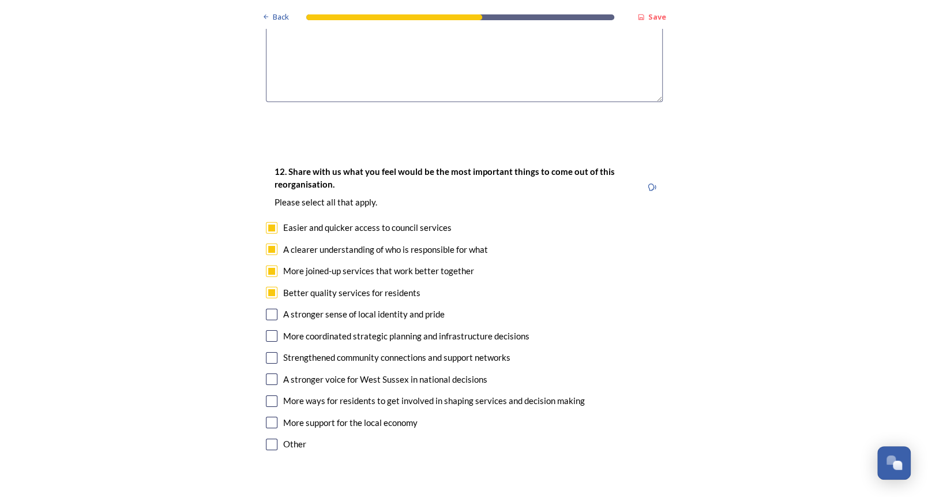
click at [270, 416] on input "checkbox" at bounding box center [272, 422] width 12 height 12
checkbox input "true"
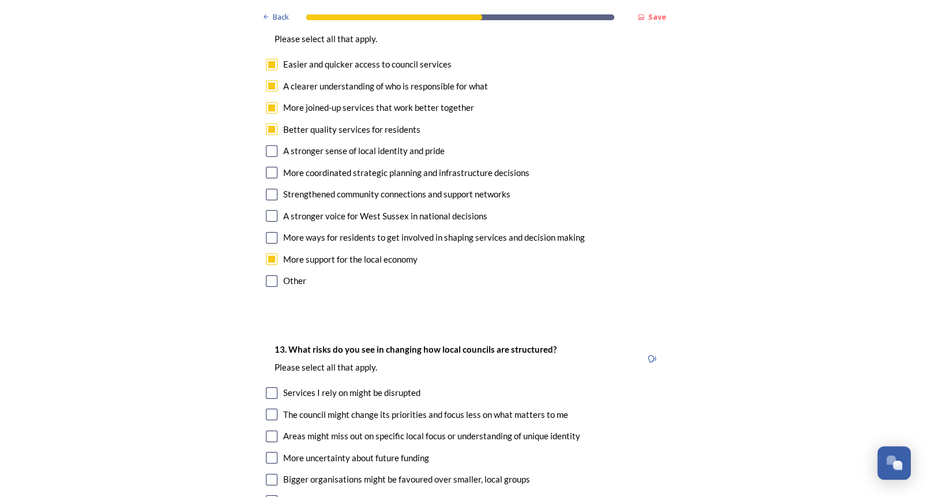
scroll to position [2191, 0]
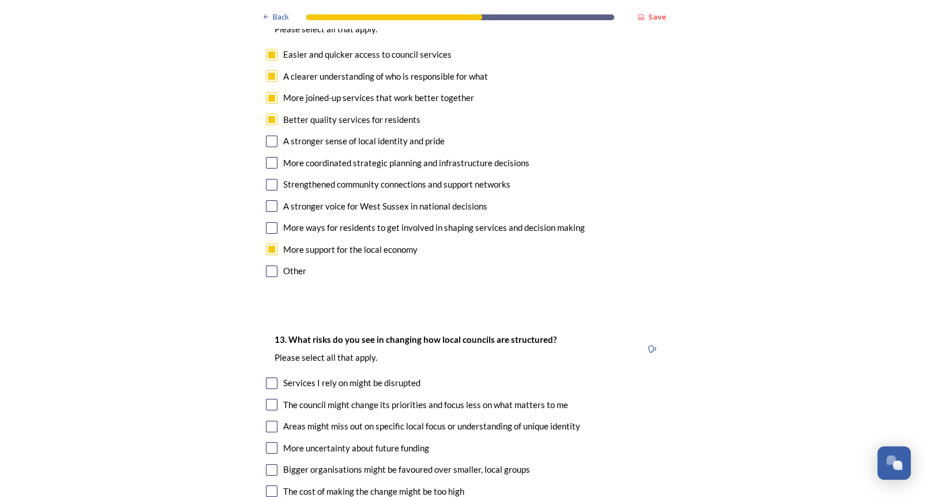
click at [267, 377] on input "checkbox" at bounding box center [272, 383] width 12 height 12
checkbox input "true"
click at [266, 420] on input "checkbox" at bounding box center [272, 426] width 12 height 12
checkbox input "true"
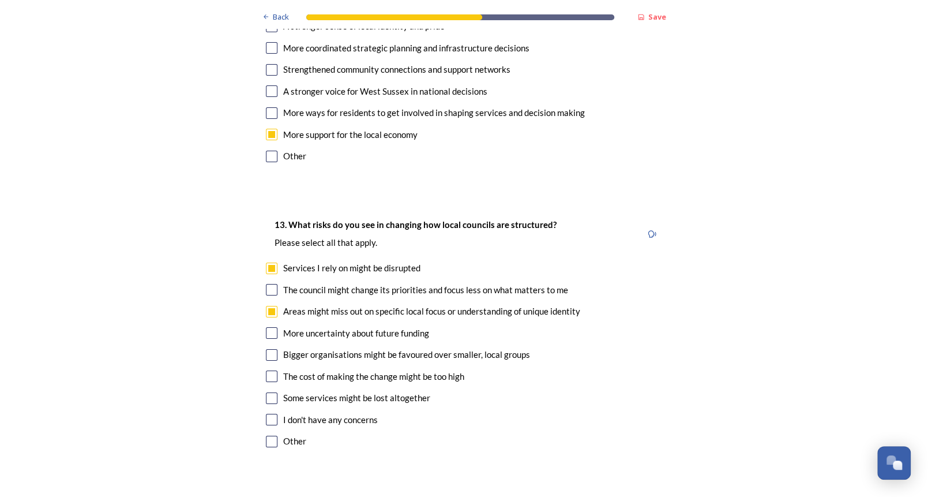
scroll to position [2307, 0]
click at [266, 348] on input "checkbox" at bounding box center [272, 354] width 12 height 12
checkbox input "true"
click at [266, 392] on input "checkbox" at bounding box center [272, 398] width 12 height 12
checkbox input "true"
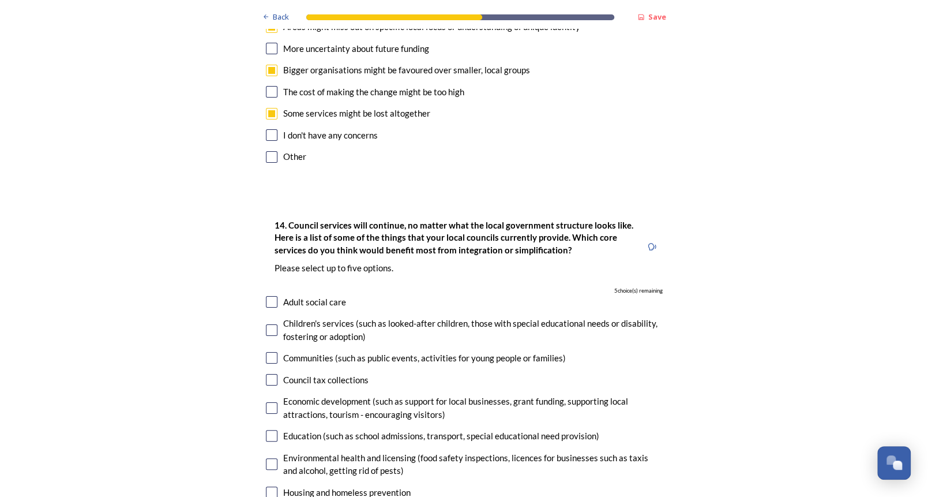
scroll to position [2595, 0]
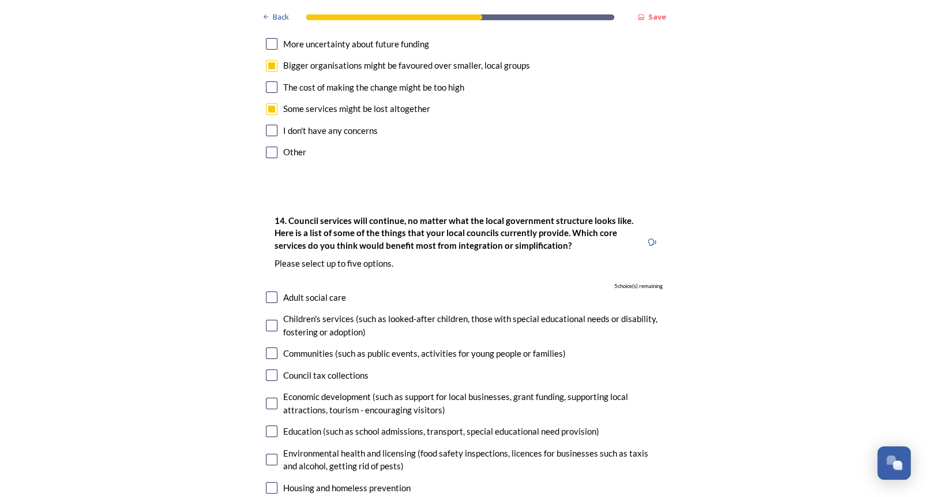
click at [268, 291] on input "checkbox" at bounding box center [272, 297] width 12 height 12
checkbox input "true"
click at [267, 425] on input "checkbox" at bounding box center [272, 431] width 12 height 12
checkbox input "true"
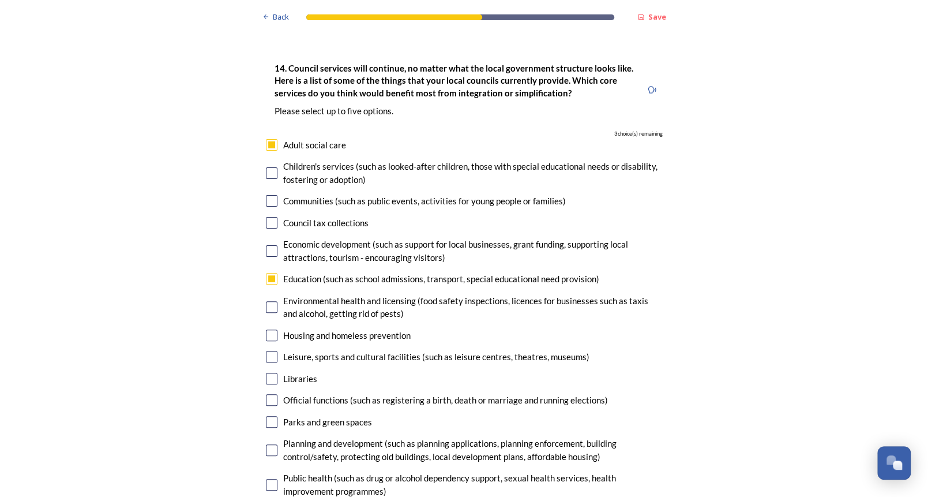
scroll to position [2768, 0]
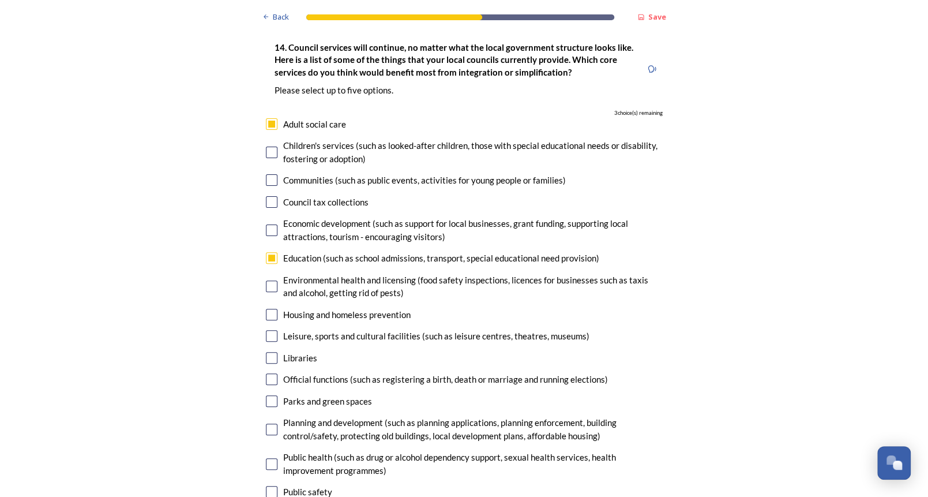
click at [266, 330] on input "checkbox" at bounding box center [272, 336] width 12 height 12
checkbox input "true"
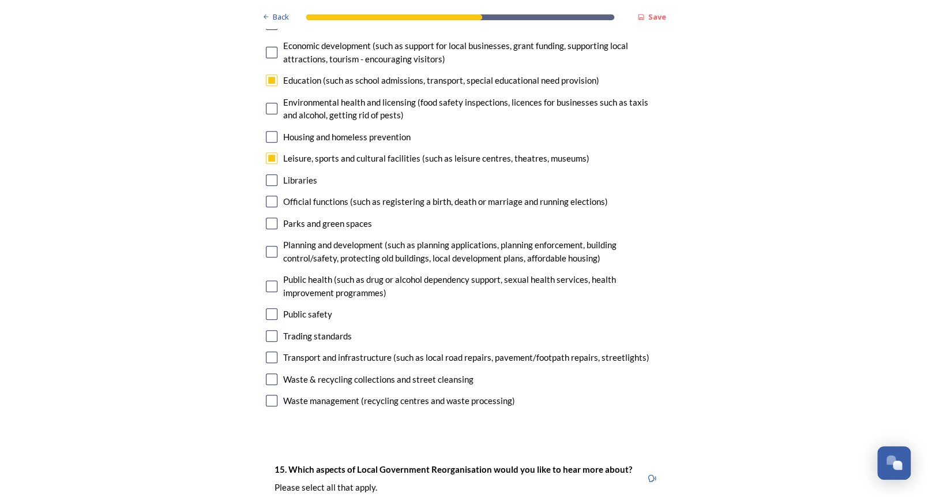
scroll to position [3114, 0]
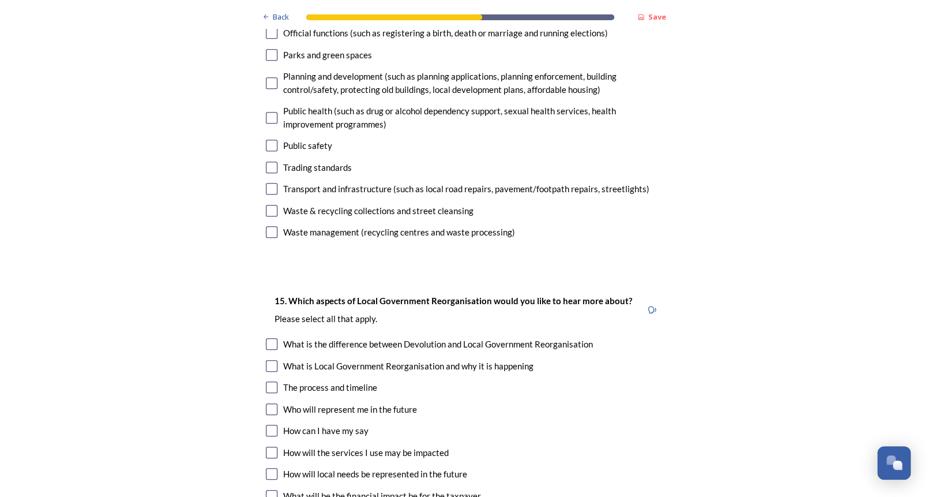
click at [266, 446] on input "checkbox" at bounding box center [272, 452] width 12 height 12
checkbox input "true"
click at [266, 468] on input "checkbox" at bounding box center [272, 474] width 12 height 12
checkbox input "true"
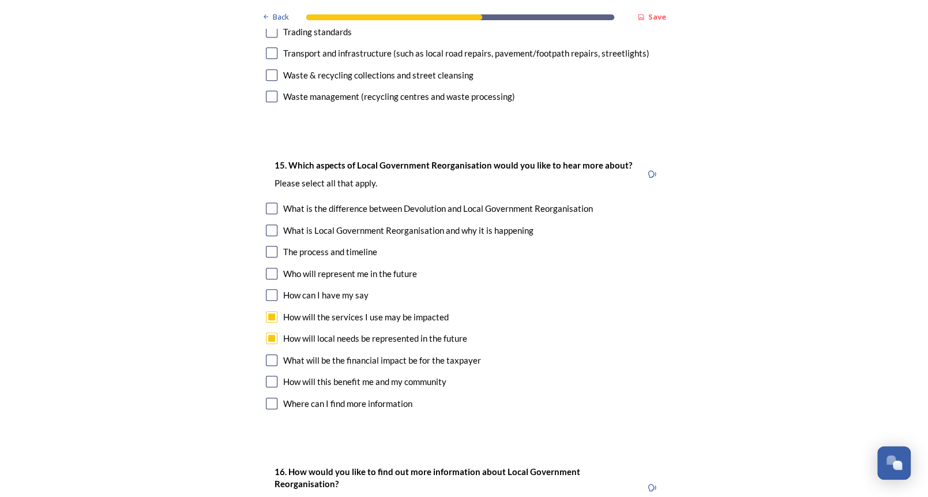
scroll to position [3287, 0]
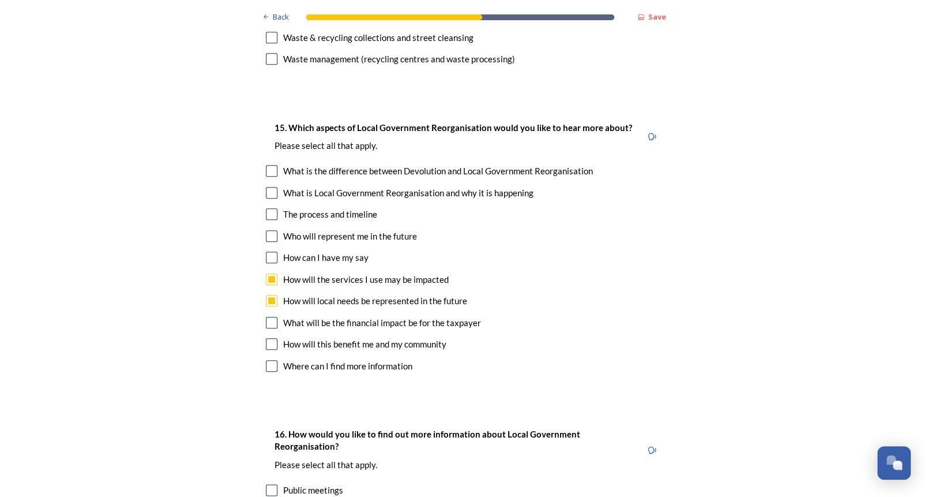
click at [268, 338] on input "checkbox" at bounding box center [272, 344] width 12 height 12
checkbox input "true"
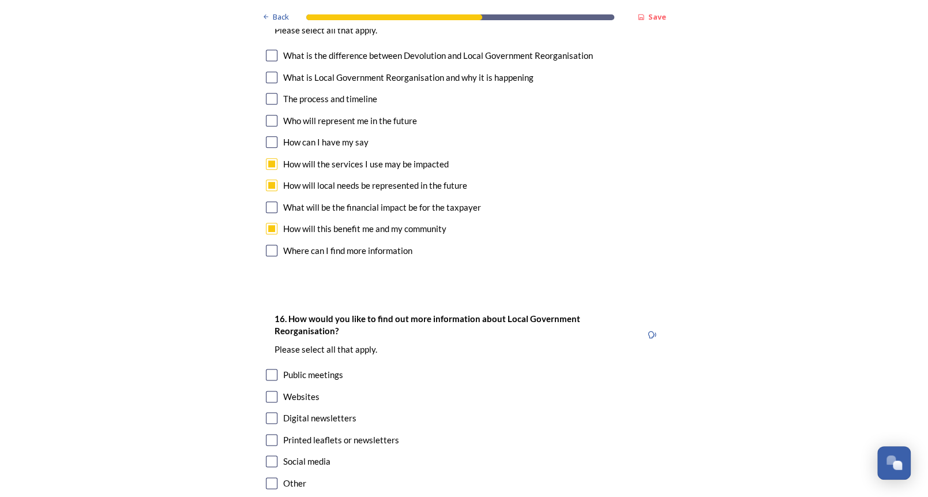
click at [267, 434] on input "checkbox" at bounding box center [272, 440] width 12 height 12
checkbox input "true"
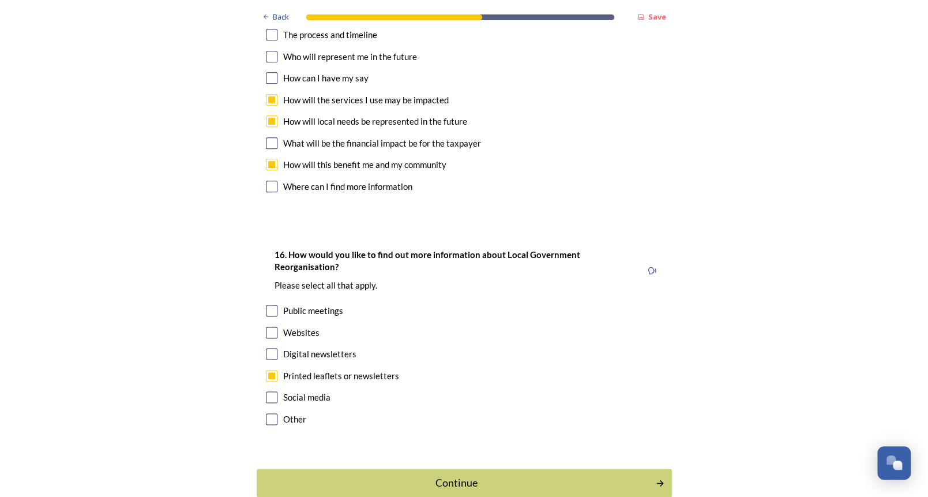
scroll to position [3473, 0]
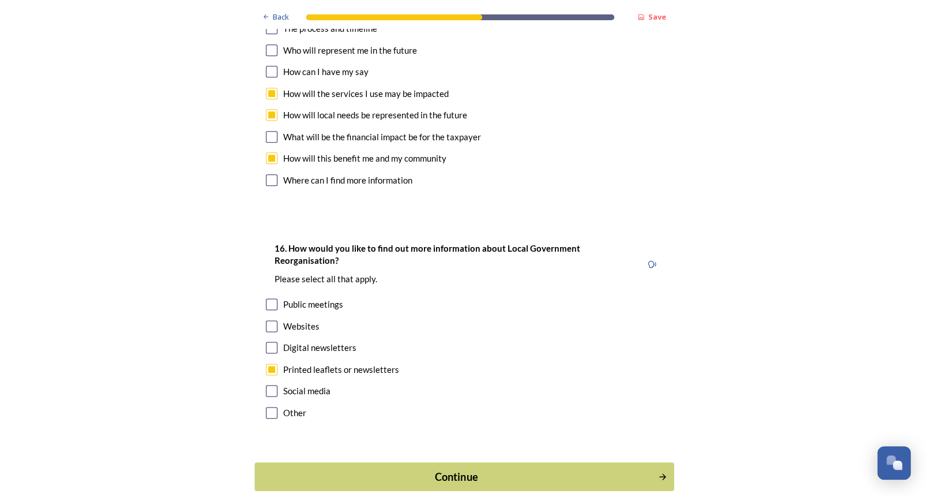
click at [476, 468] on div "Continue" at bounding box center [456, 476] width 390 height 16
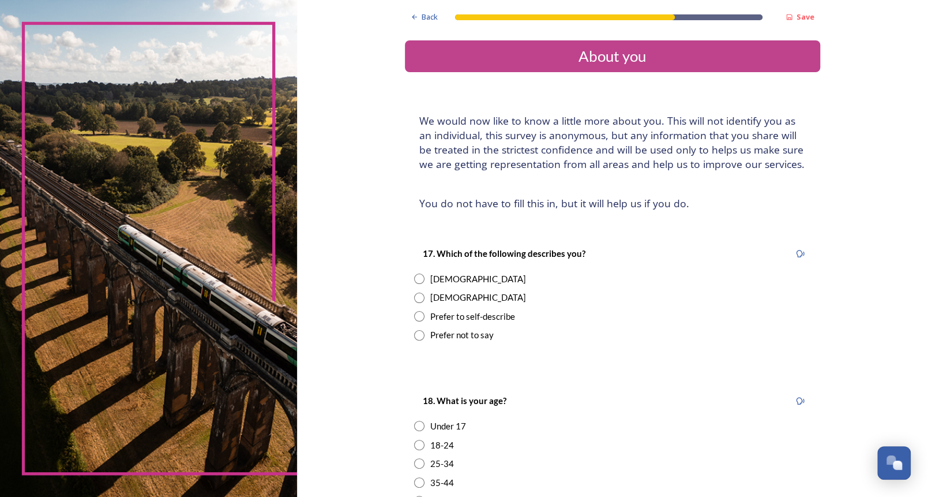
click at [415, 275] on input "radio" at bounding box center [419, 278] width 10 height 10
radio input "true"
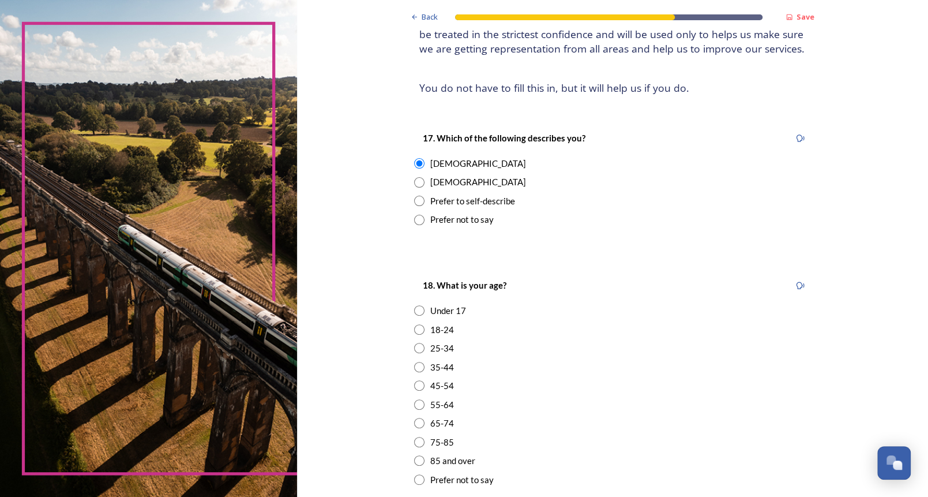
scroll to position [173, 0]
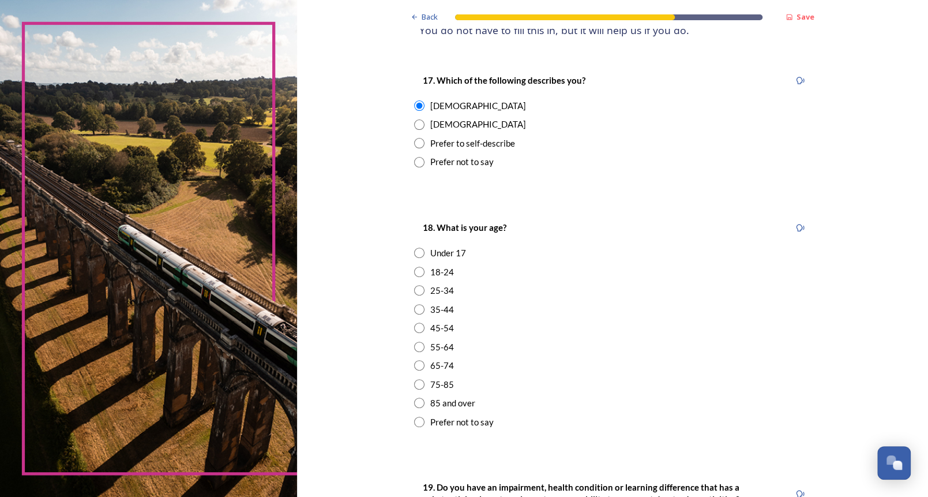
click at [414, 344] on input "radio" at bounding box center [419, 346] width 10 height 10
radio input "true"
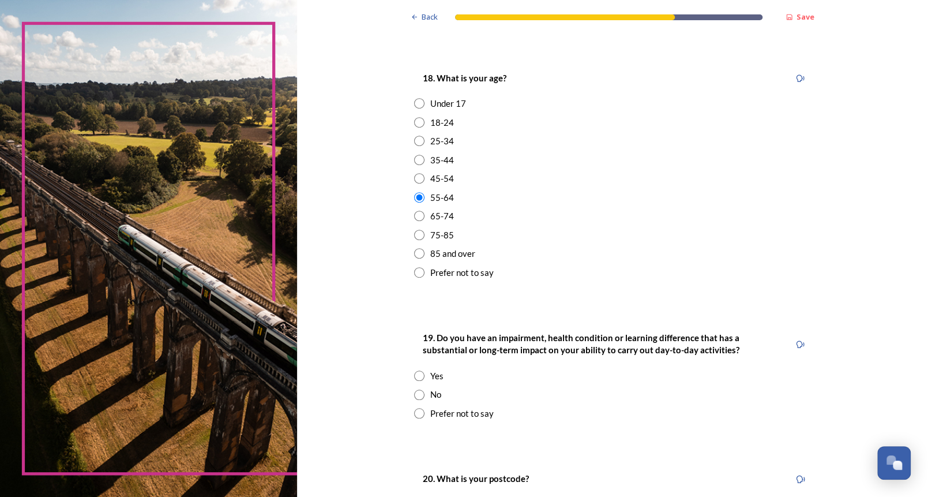
scroll to position [346, 0]
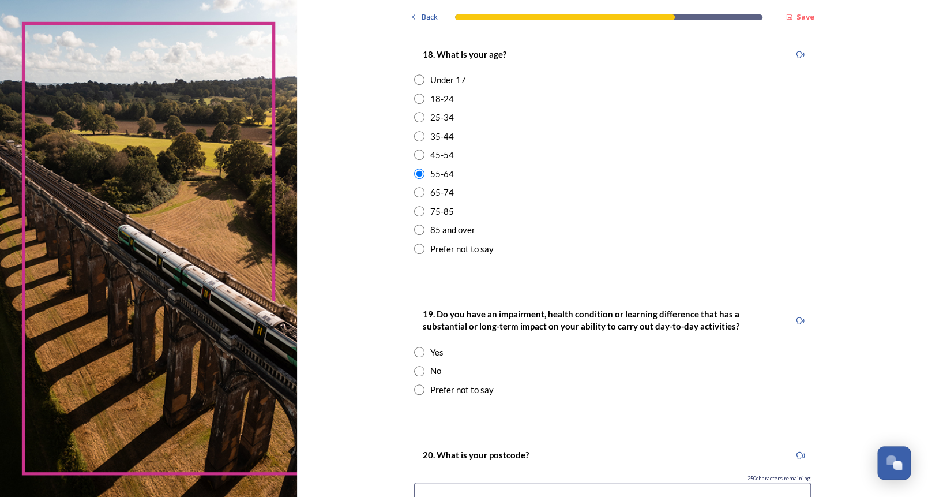
drag, startPoint x: 412, startPoint y: 368, endPoint x: 473, endPoint y: 360, distance: 62.2
click at [414, 368] on input "radio" at bounding box center [419, 371] width 10 height 10
radio input "true"
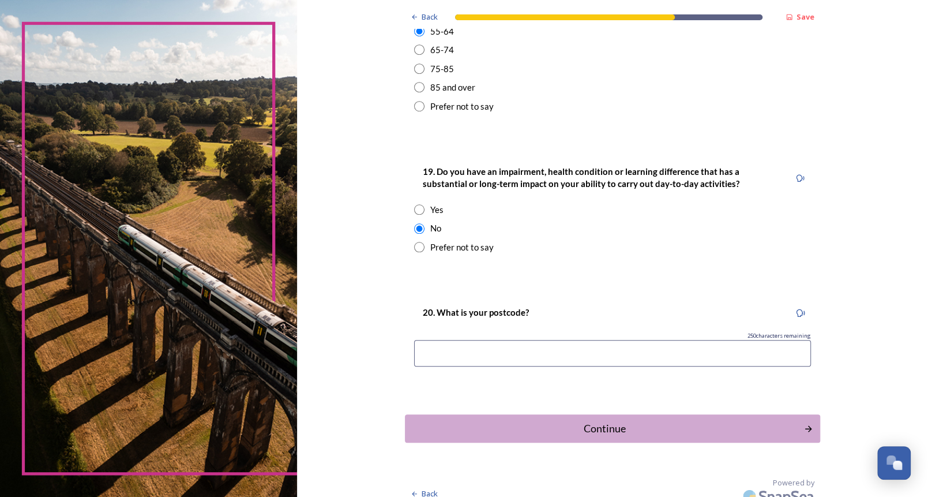
scroll to position [501, 0]
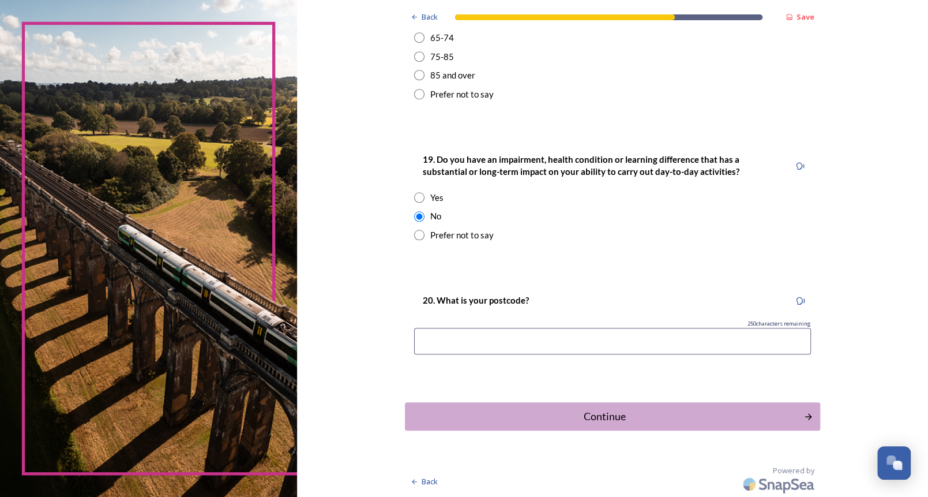
click at [441, 335] on input at bounding box center [612, 341] width 397 height 27
type input "bn17"
click at [574, 413] on div "Continue" at bounding box center [604, 416] width 390 height 16
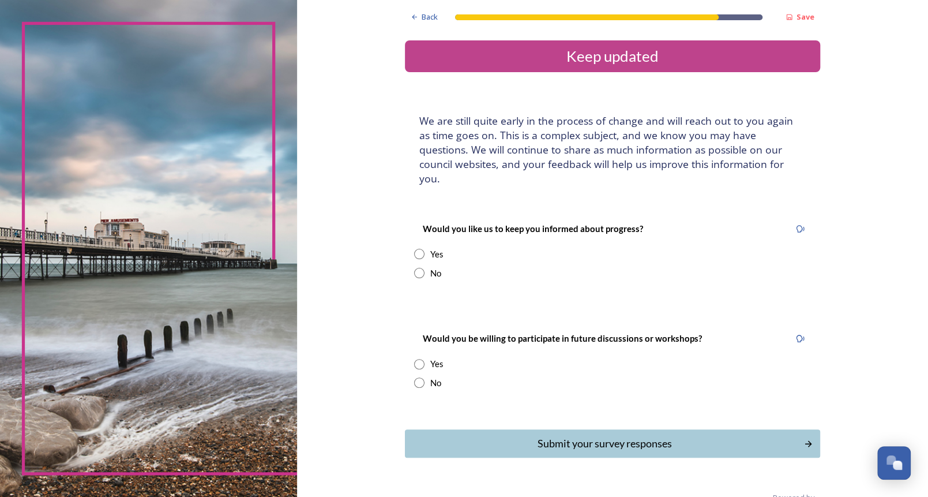
click at [415, 249] on input "radio" at bounding box center [419, 254] width 10 height 10
radio input "true"
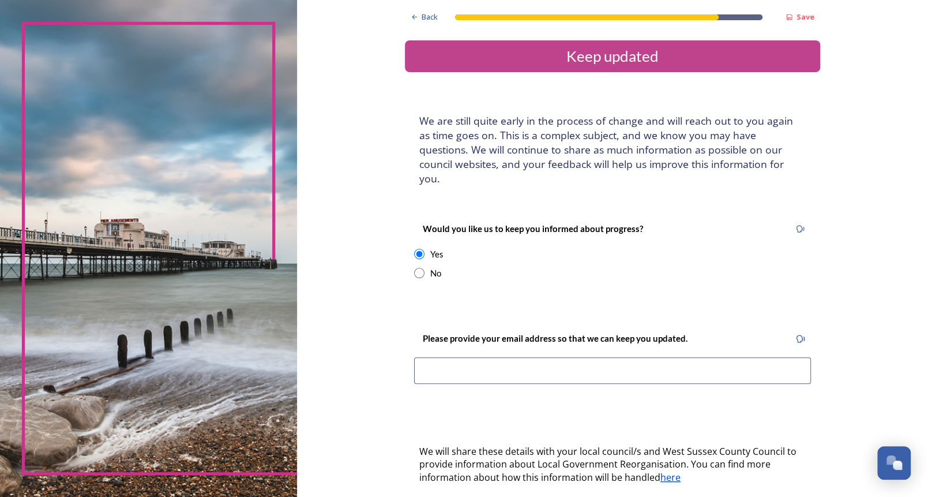
click at [414, 268] on input "radio" at bounding box center [419, 273] width 10 height 10
radio input "true"
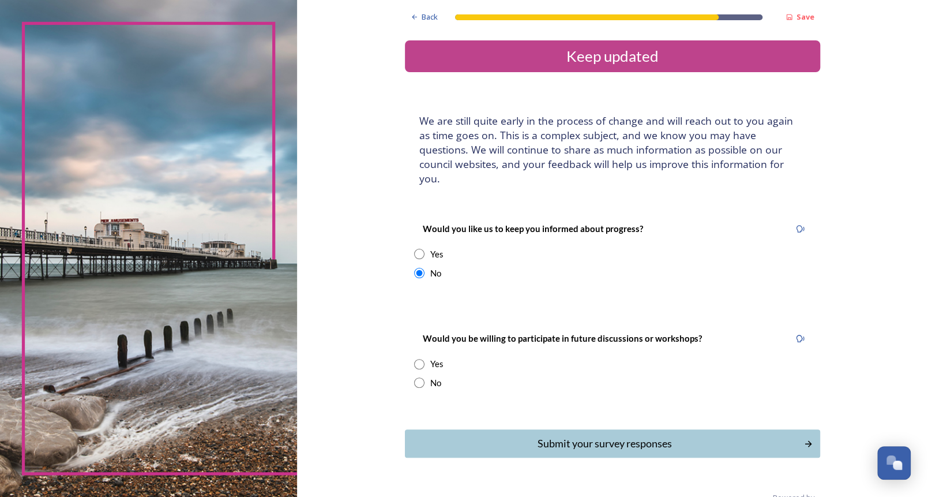
click at [414, 377] on input "radio" at bounding box center [419, 382] width 10 height 10
radio input "true"
click at [500, 435] on div "Submit your survey responses" at bounding box center [604, 443] width 390 height 16
